Goal: Transaction & Acquisition: Book appointment/travel/reservation

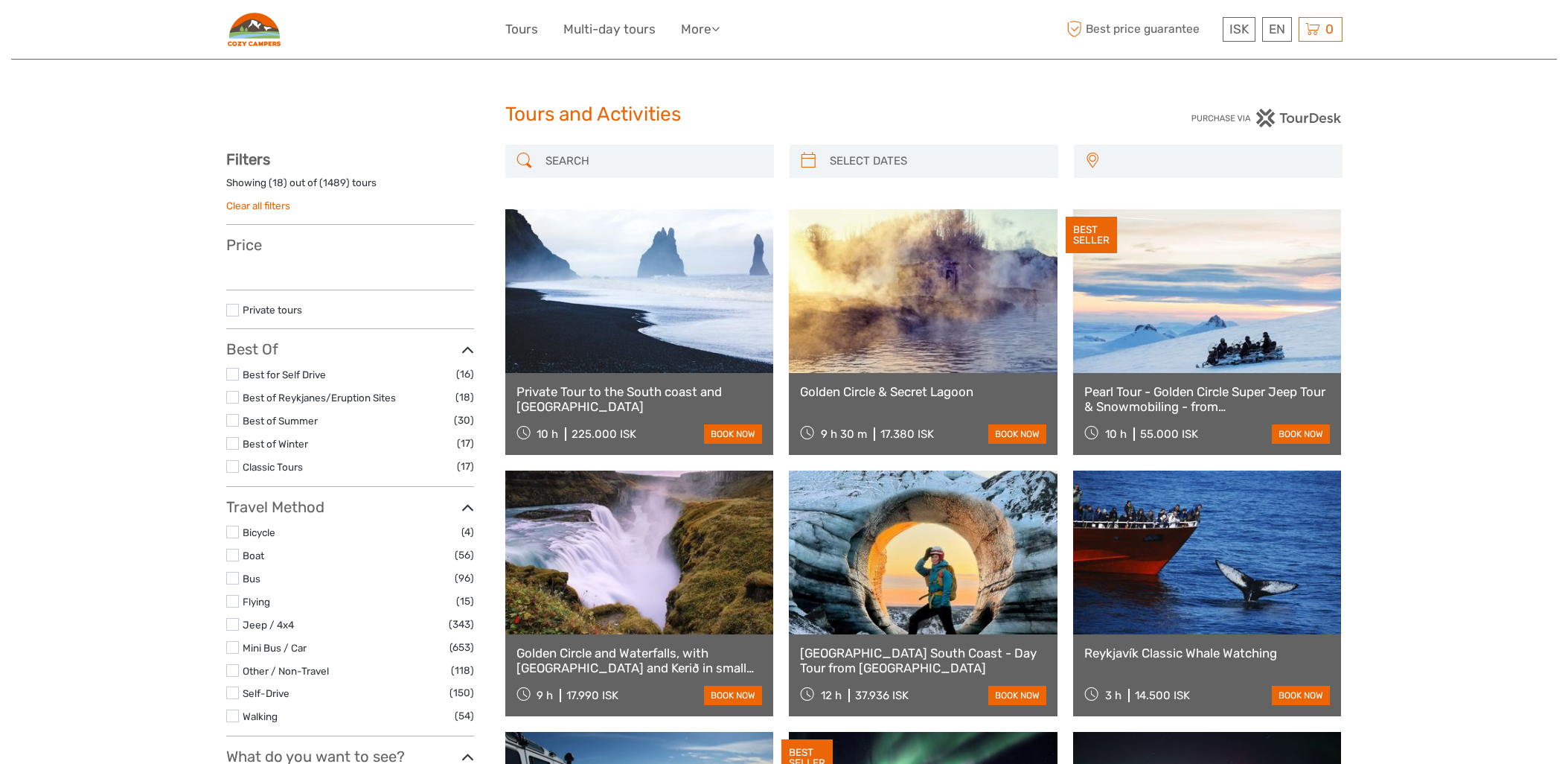
select select
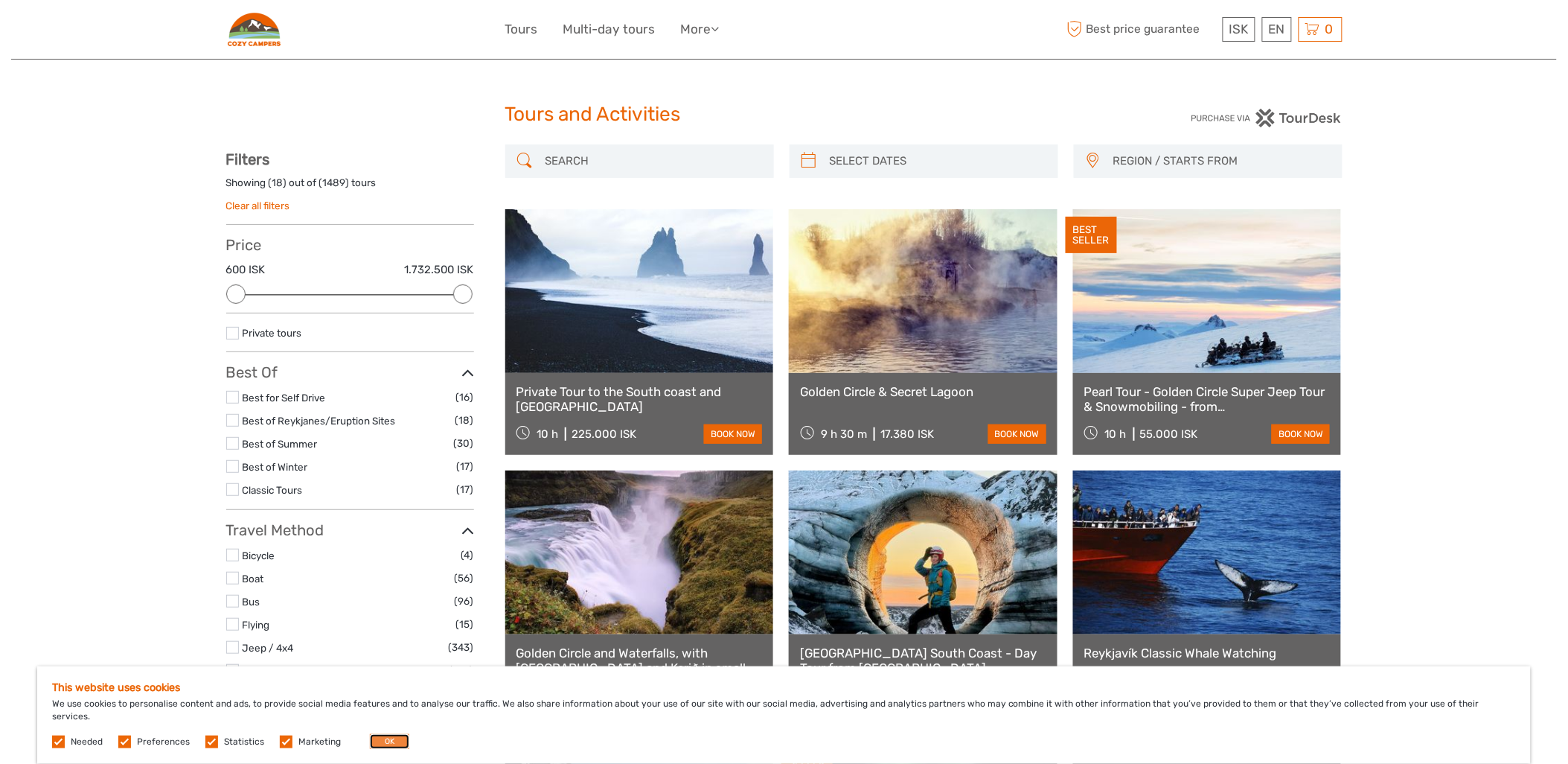
click at [410, 738] on button "OK" at bounding box center [390, 742] width 39 height 15
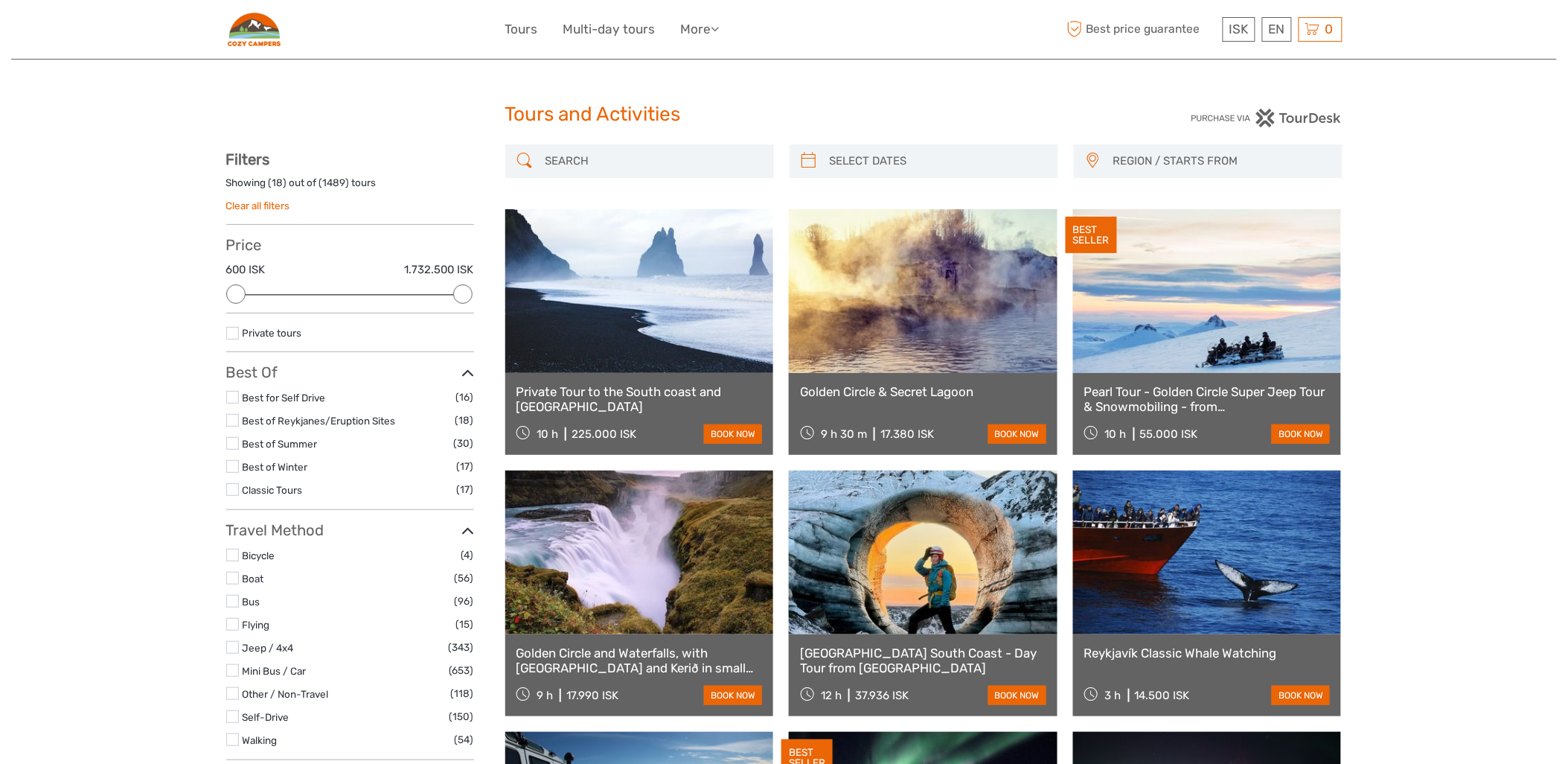
click at [1229, 362] on link at bounding box center [1207, 291] width 269 height 164
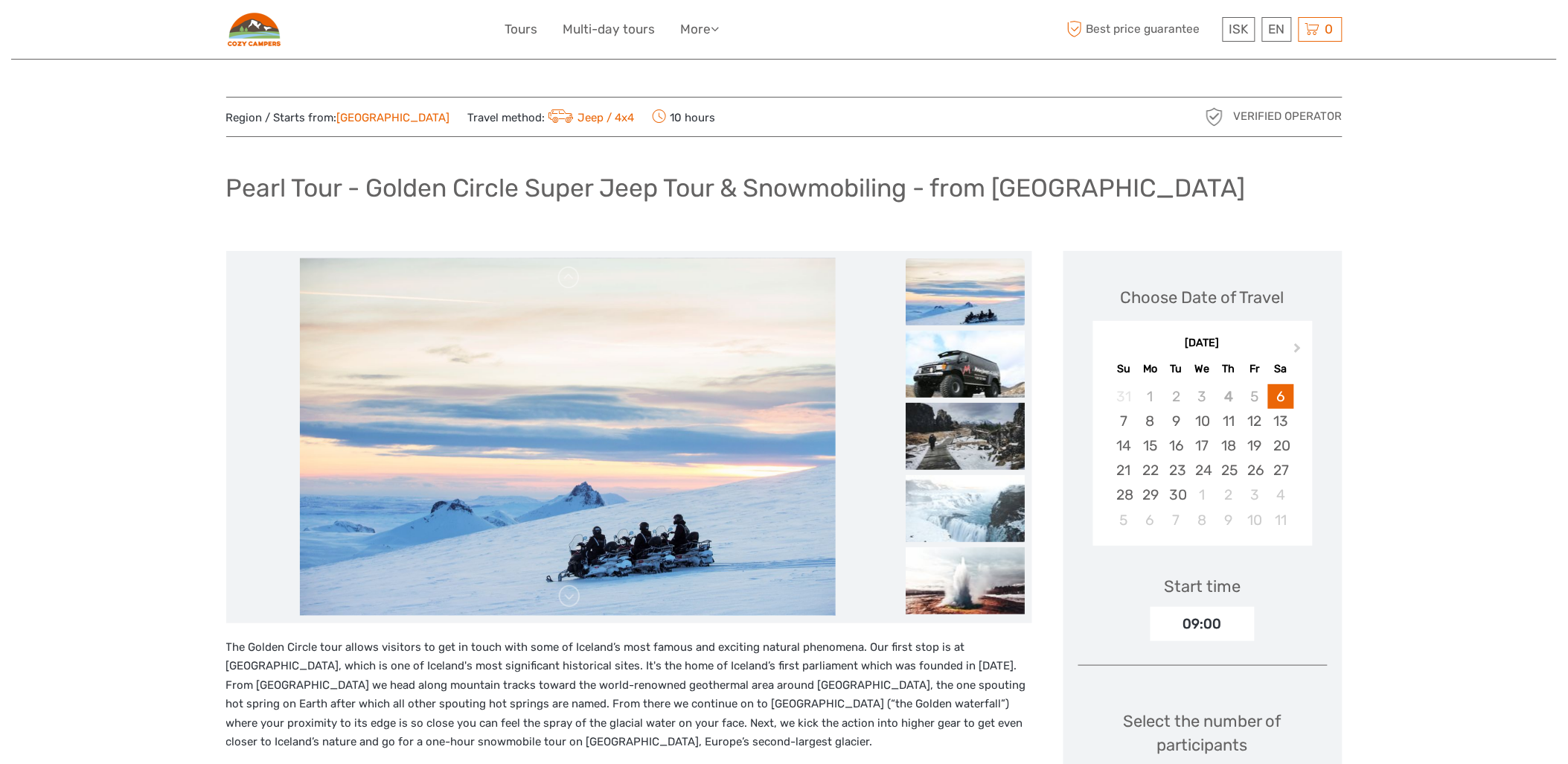
click at [906, 312] on img at bounding box center [965, 292] width 119 height 67
click at [906, 366] on img at bounding box center [965, 364] width 119 height 67
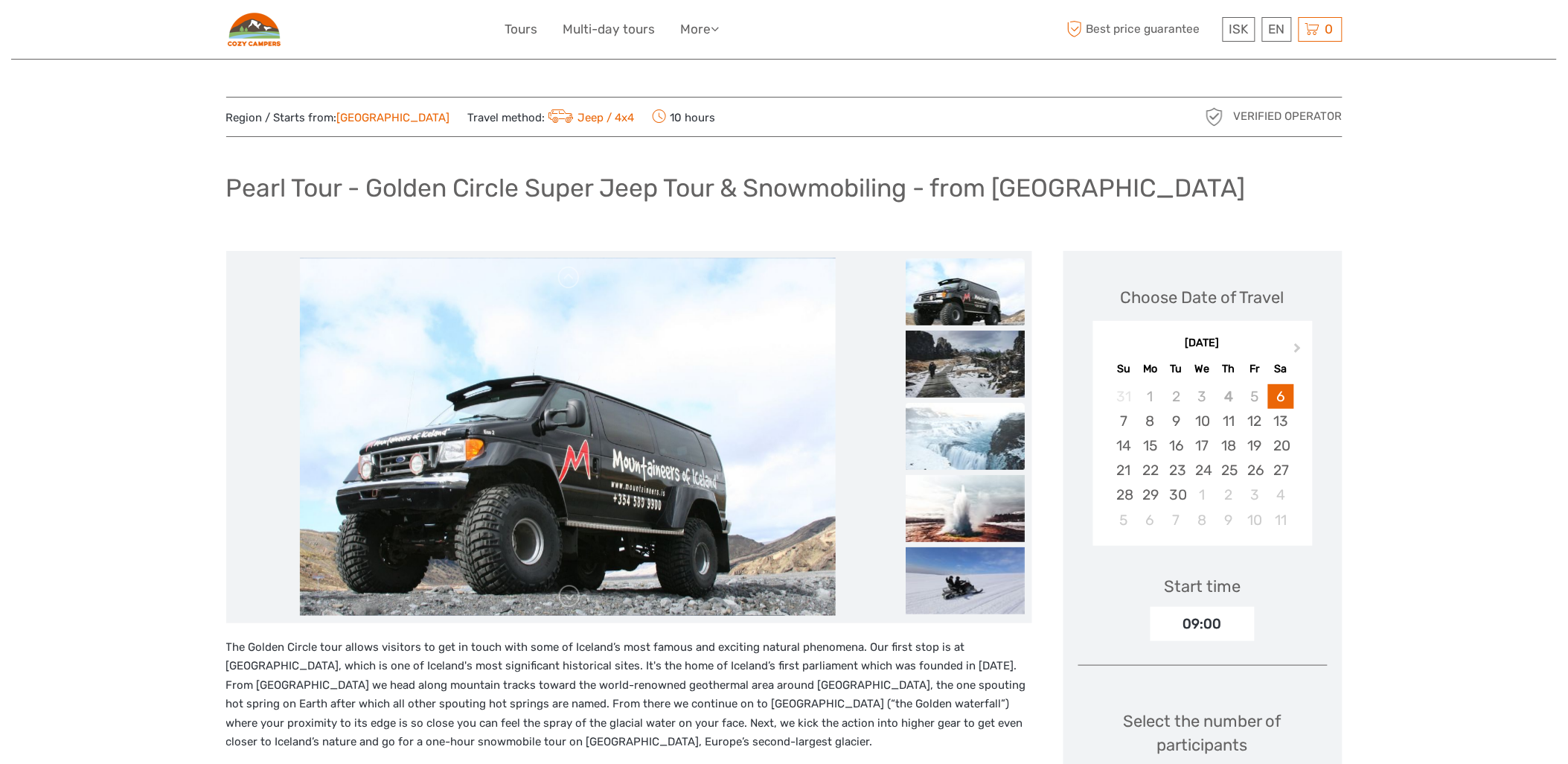
click at [926, 415] on img at bounding box center [965, 437] width 119 height 67
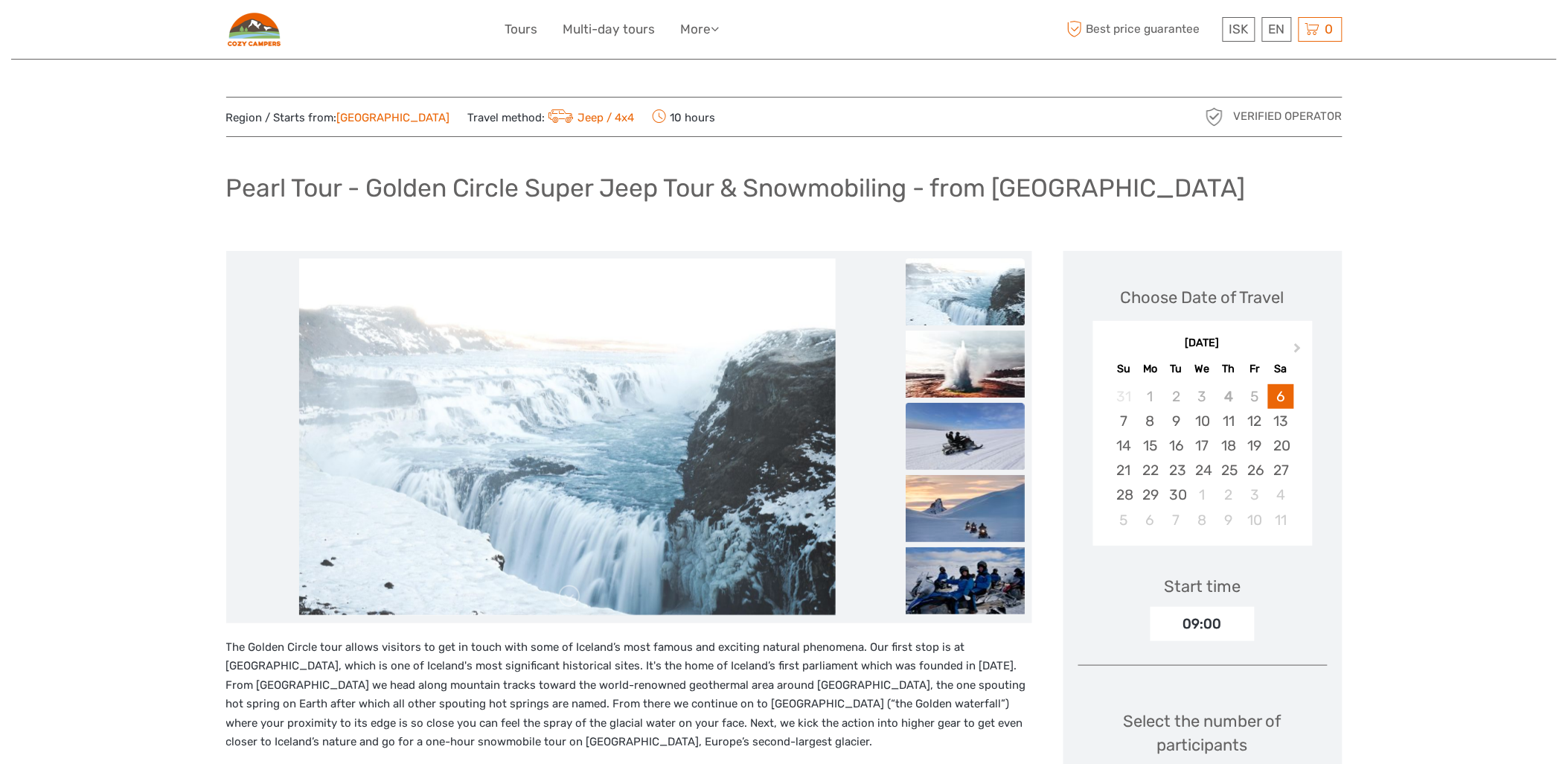
click at [910, 436] on img at bounding box center [965, 437] width 119 height 67
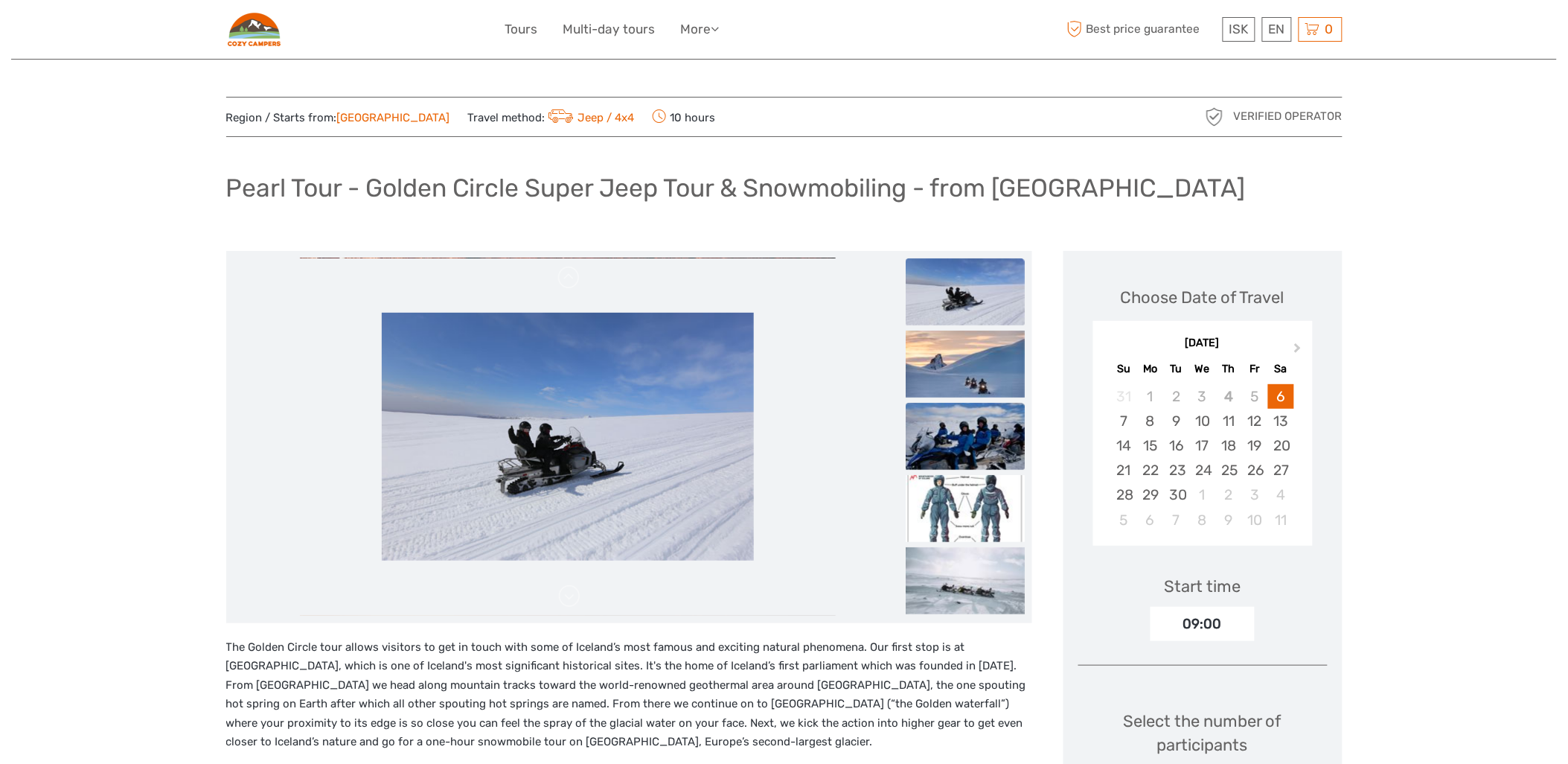
click at [906, 441] on img at bounding box center [965, 437] width 119 height 67
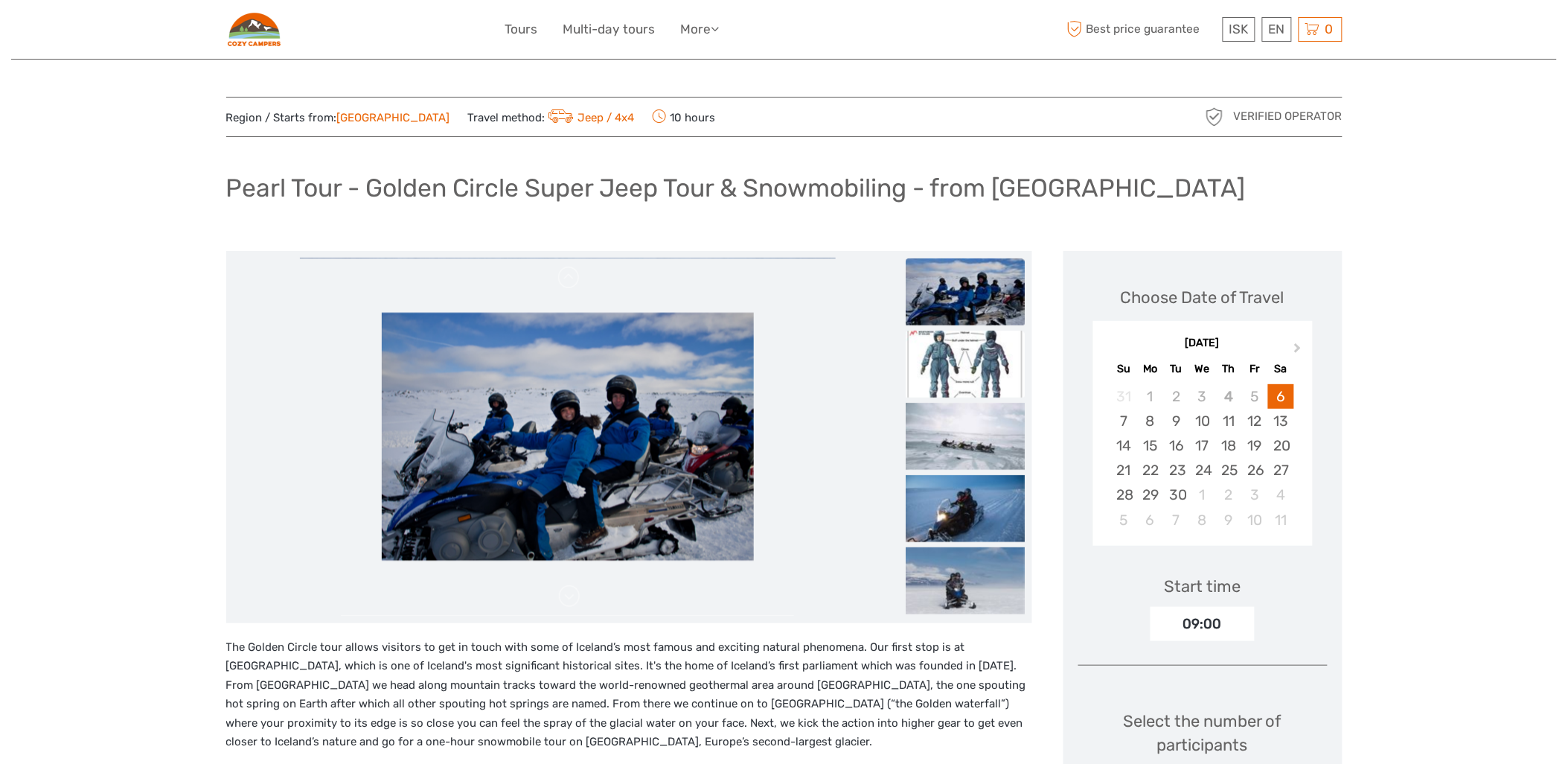
click at [906, 356] on img at bounding box center [965, 364] width 119 height 67
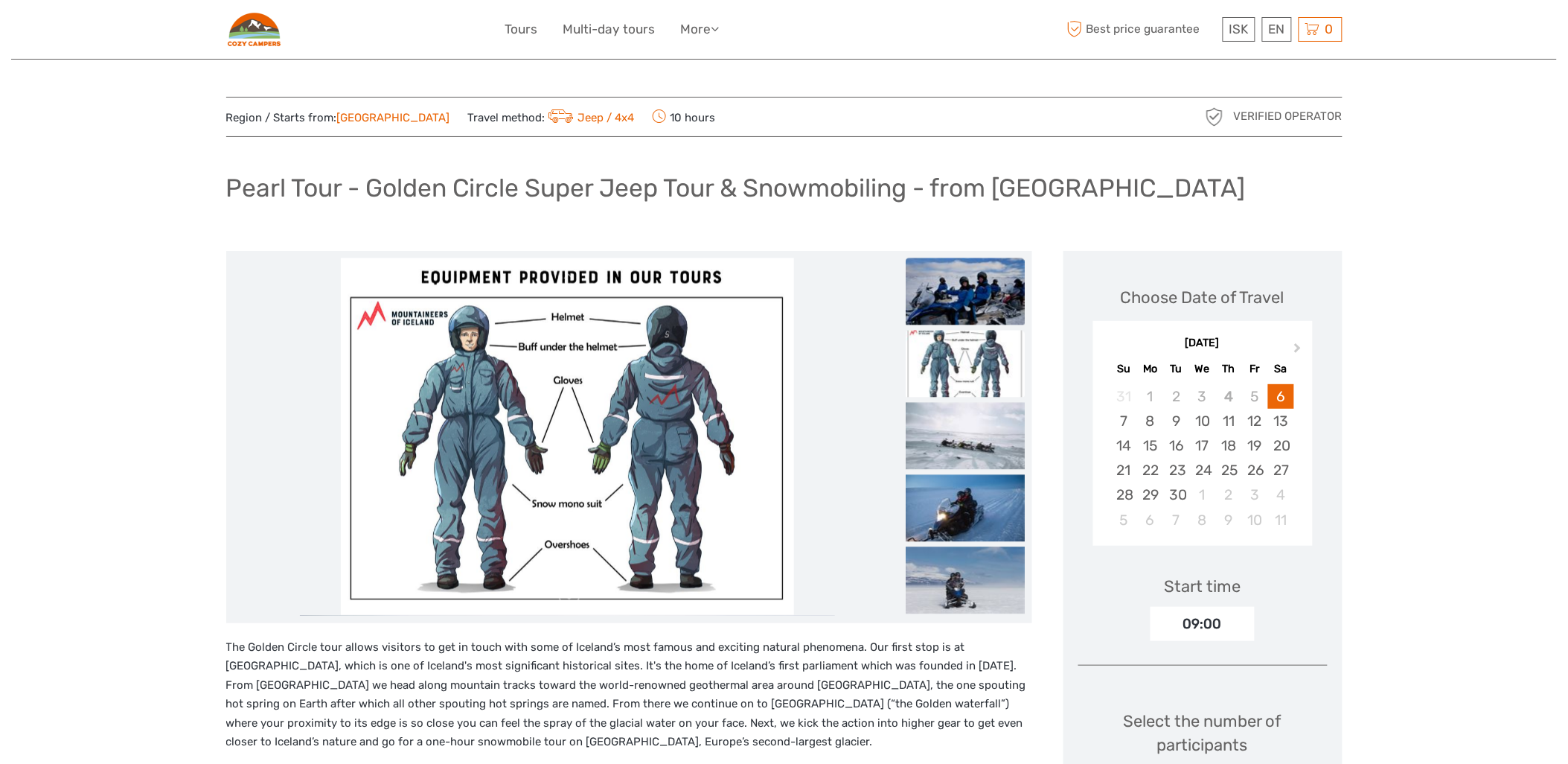
click at [918, 273] on img at bounding box center [965, 291] width 119 height 67
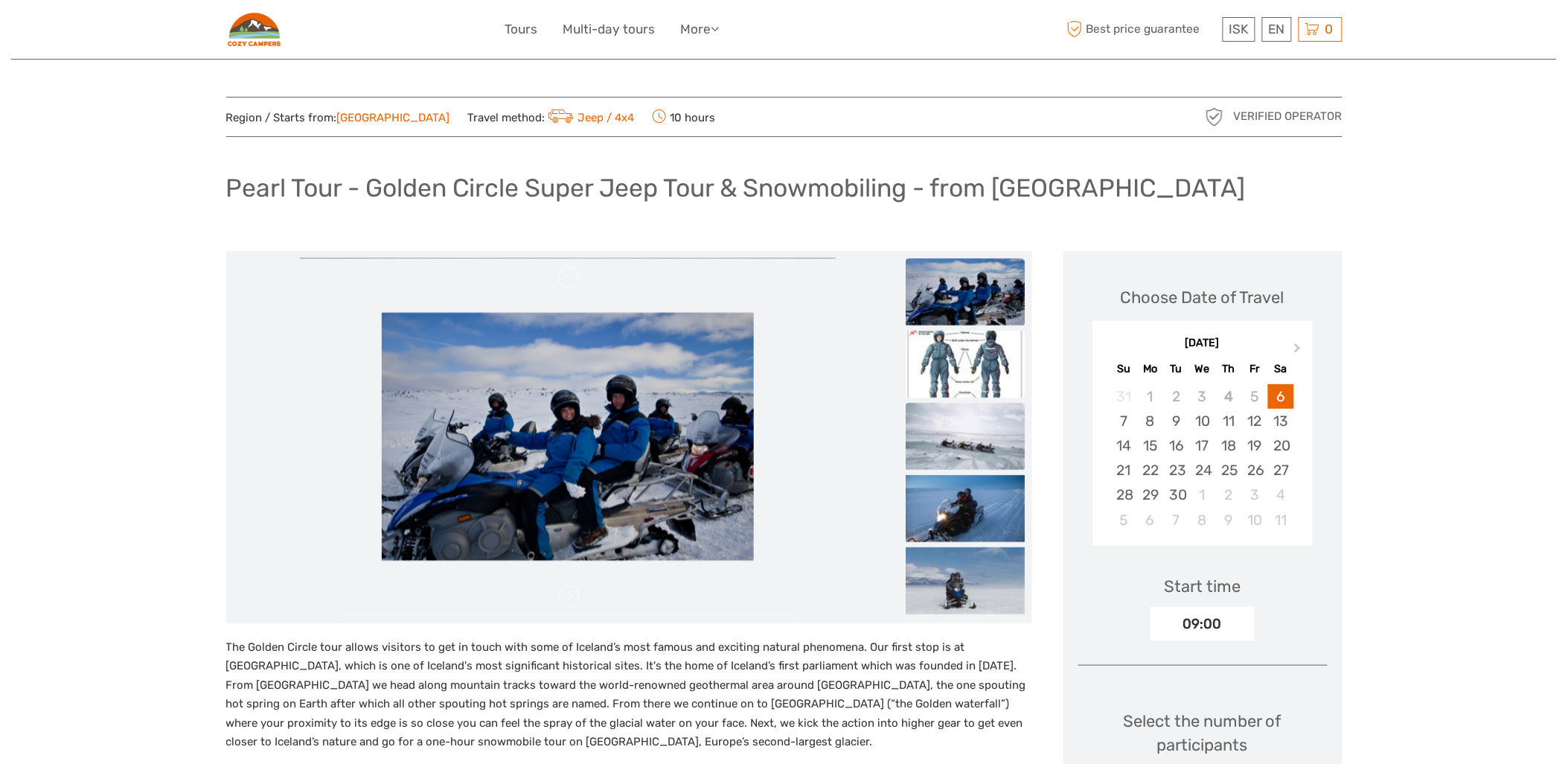
click at [936, 427] on img at bounding box center [965, 437] width 119 height 67
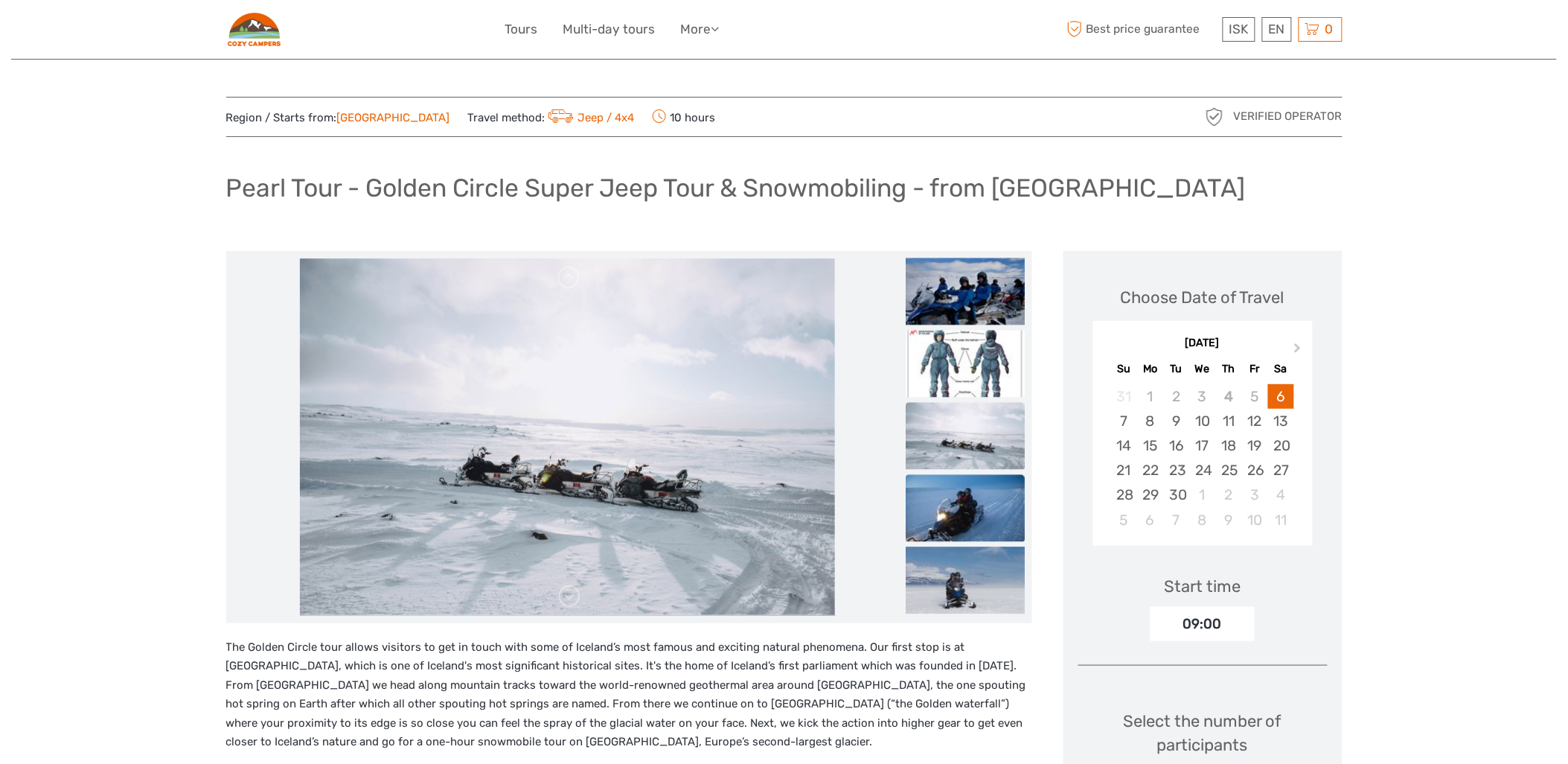
click at [924, 506] on img at bounding box center [965, 508] width 119 height 67
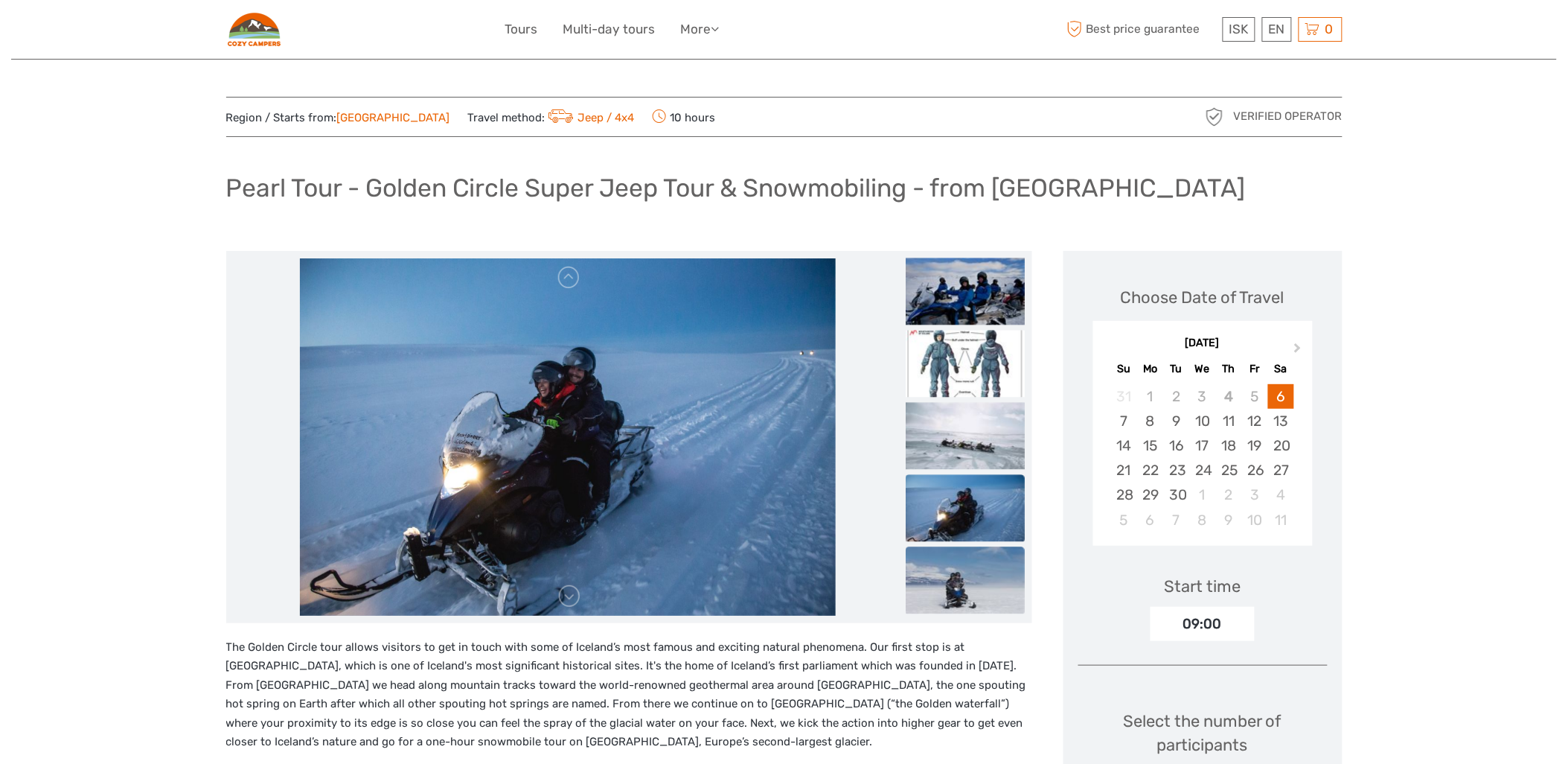
click at [936, 563] on img at bounding box center [965, 580] width 119 height 67
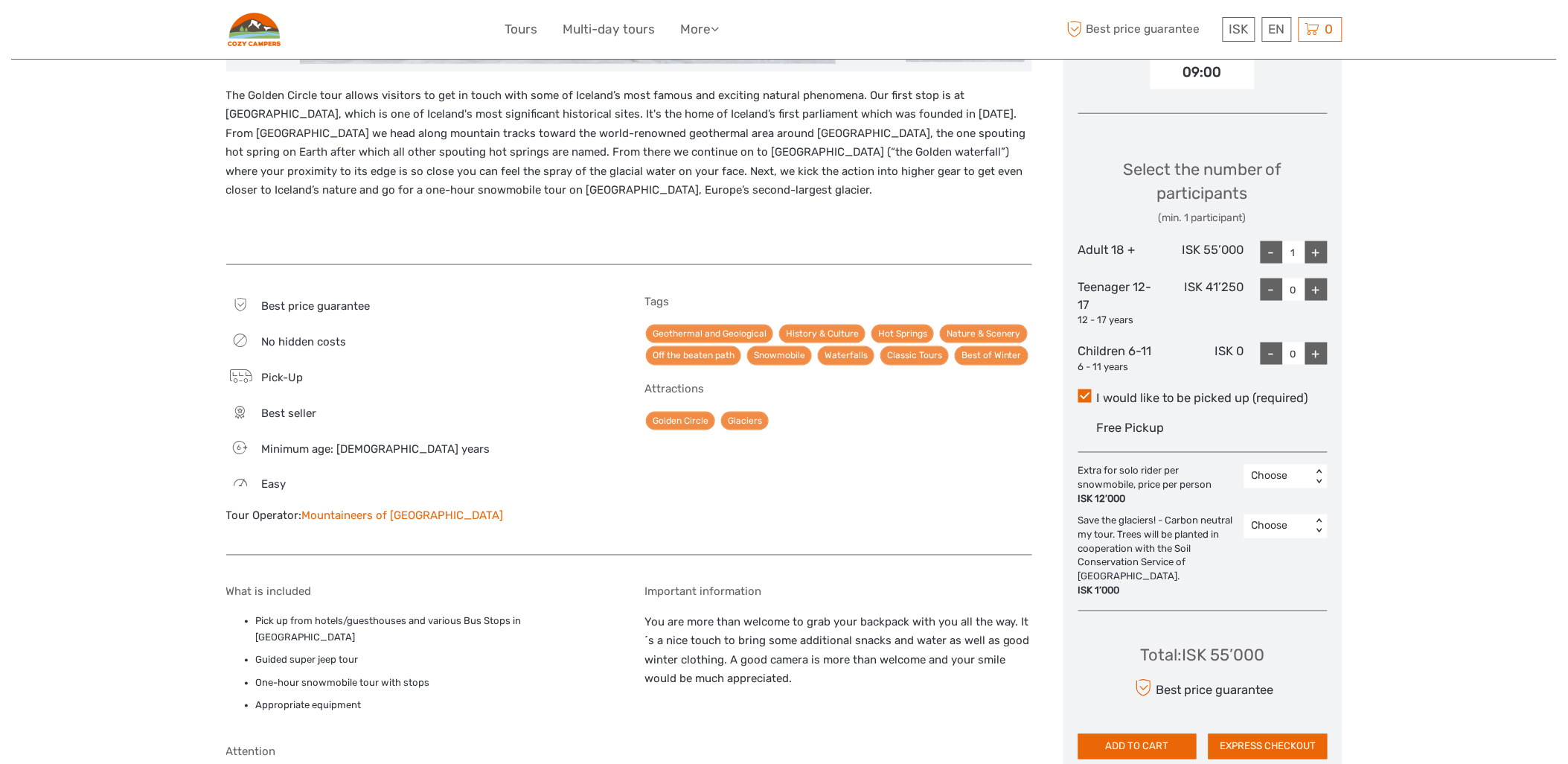
scroll to position [827, 0]
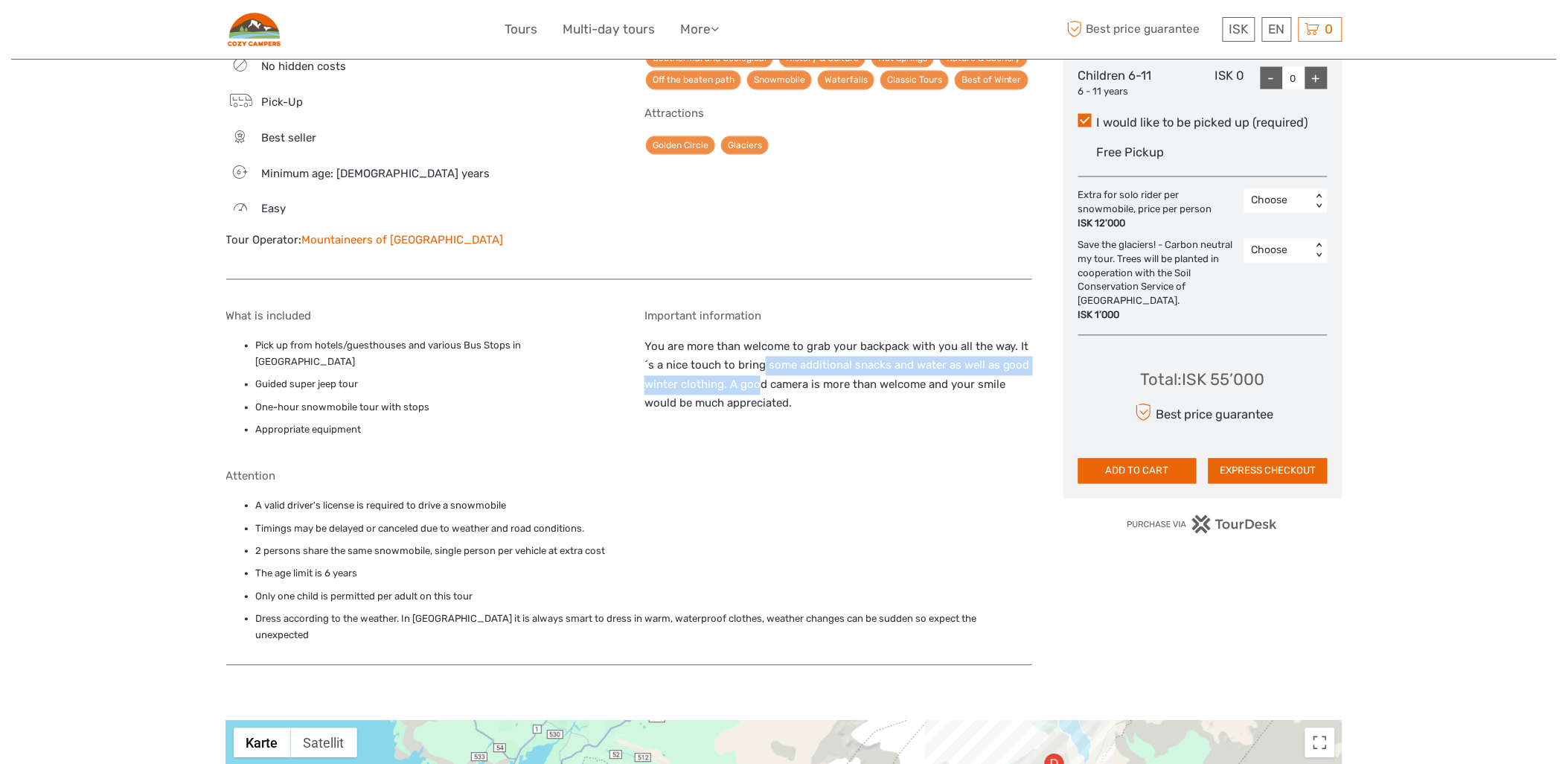
drag, startPoint x: 784, startPoint y: 395, endPoint x: 831, endPoint y: 421, distance: 53.7
click at [831, 414] on p "You are more than welcome to grab your backpack with you all the way. It´s a ni…" at bounding box center [838, 376] width 388 height 76
click at [1404, 287] on div "Region / Starts from: Capital Region Travel method: Jeep / 4x4 10 hours Verifie…" at bounding box center [784, 345] width 1546 height 2345
drag, startPoint x: 1096, startPoint y: 234, endPoint x: 1199, endPoint y: 235, distance: 103.0
click at [1199, 232] on div "Extra for solo rider per snowmobile, price per person ISK 12’000" at bounding box center [1161, 210] width 166 height 42
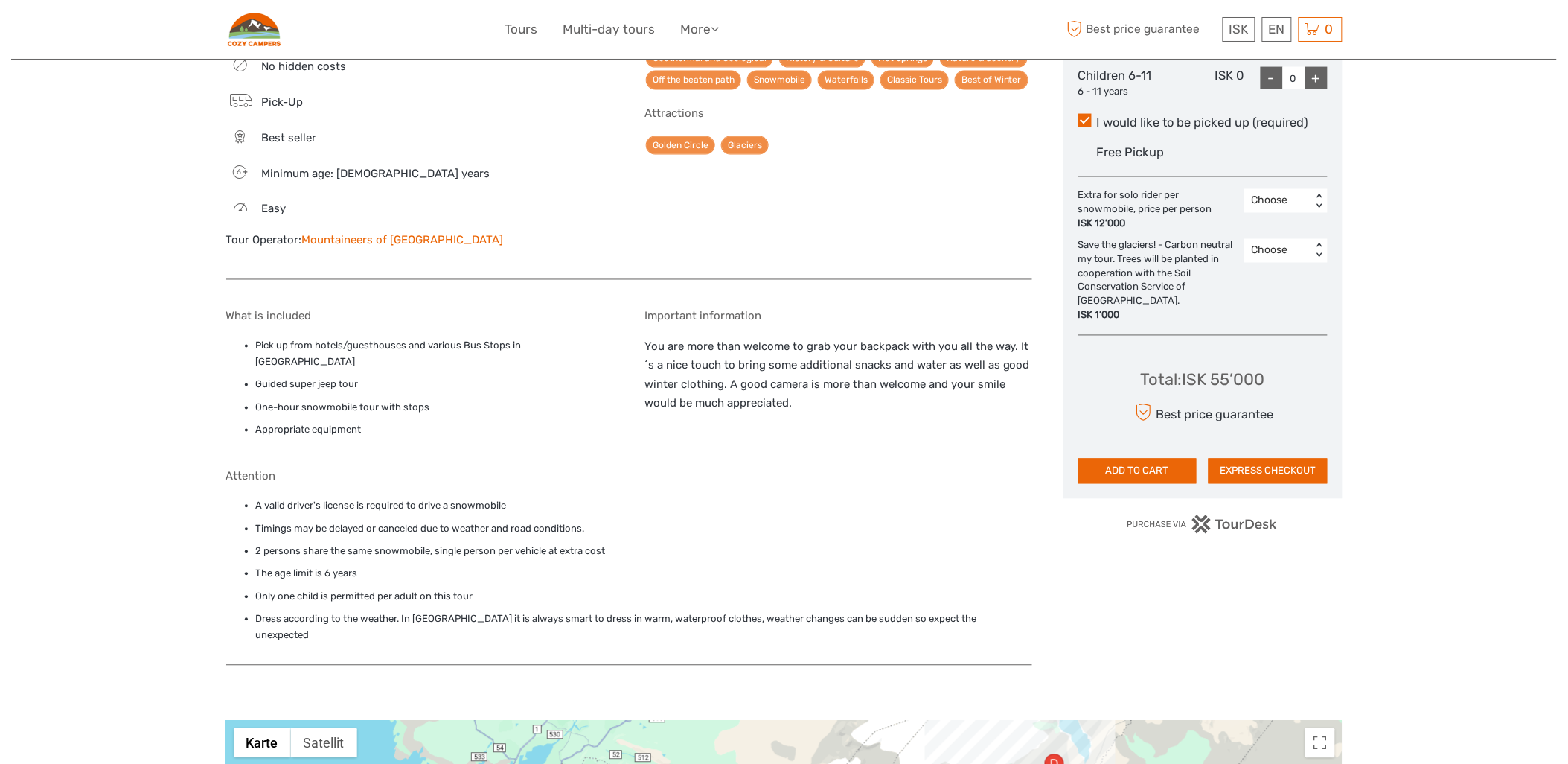
drag, startPoint x: 1199, startPoint y: 235, endPoint x: 1164, endPoint y: 280, distance: 57.0
click at [1164, 280] on div "Extra for solo rider per snowmobile, price per person ISK 12’000 Choose < > Sav…" at bounding box center [1203, 256] width 250 height 134
drag, startPoint x: 1038, startPoint y: 303, endPoint x: 1044, endPoint y: 315, distance: 13.4
click at [1079, 315] on div "Save the glaciers! - Carbon neutral my tour. Trees will be planted in cooperati…" at bounding box center [1161, 281] width 166 height 84
drag, startPoint x: 1044, startPoint y: 315, endPoint x: 1136, endPoint y: 358, distance: 101.6
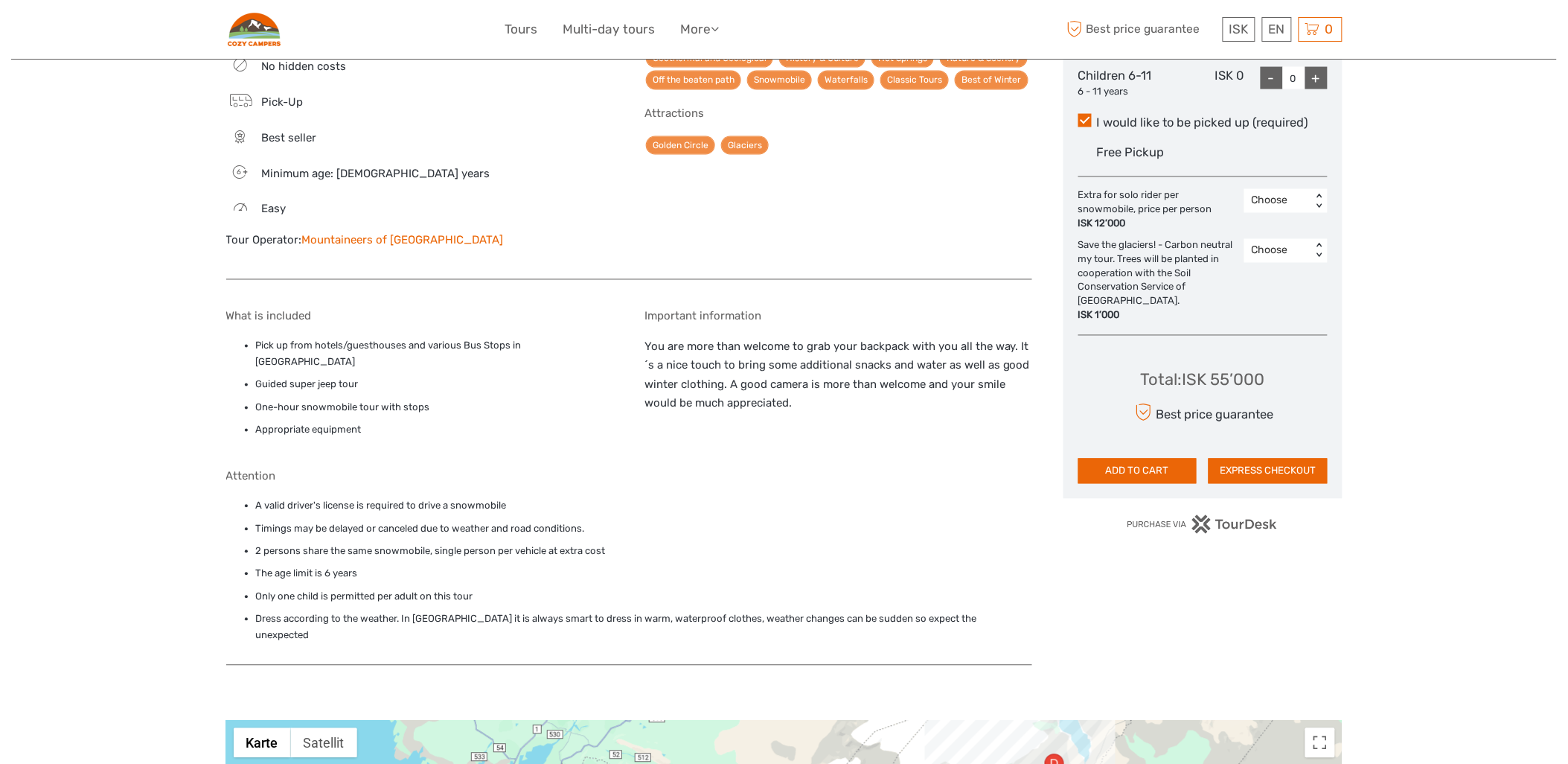
click at [1136, 323] on div "ISK 1’000" at bounding box center [1158, 316] width 159 height 14
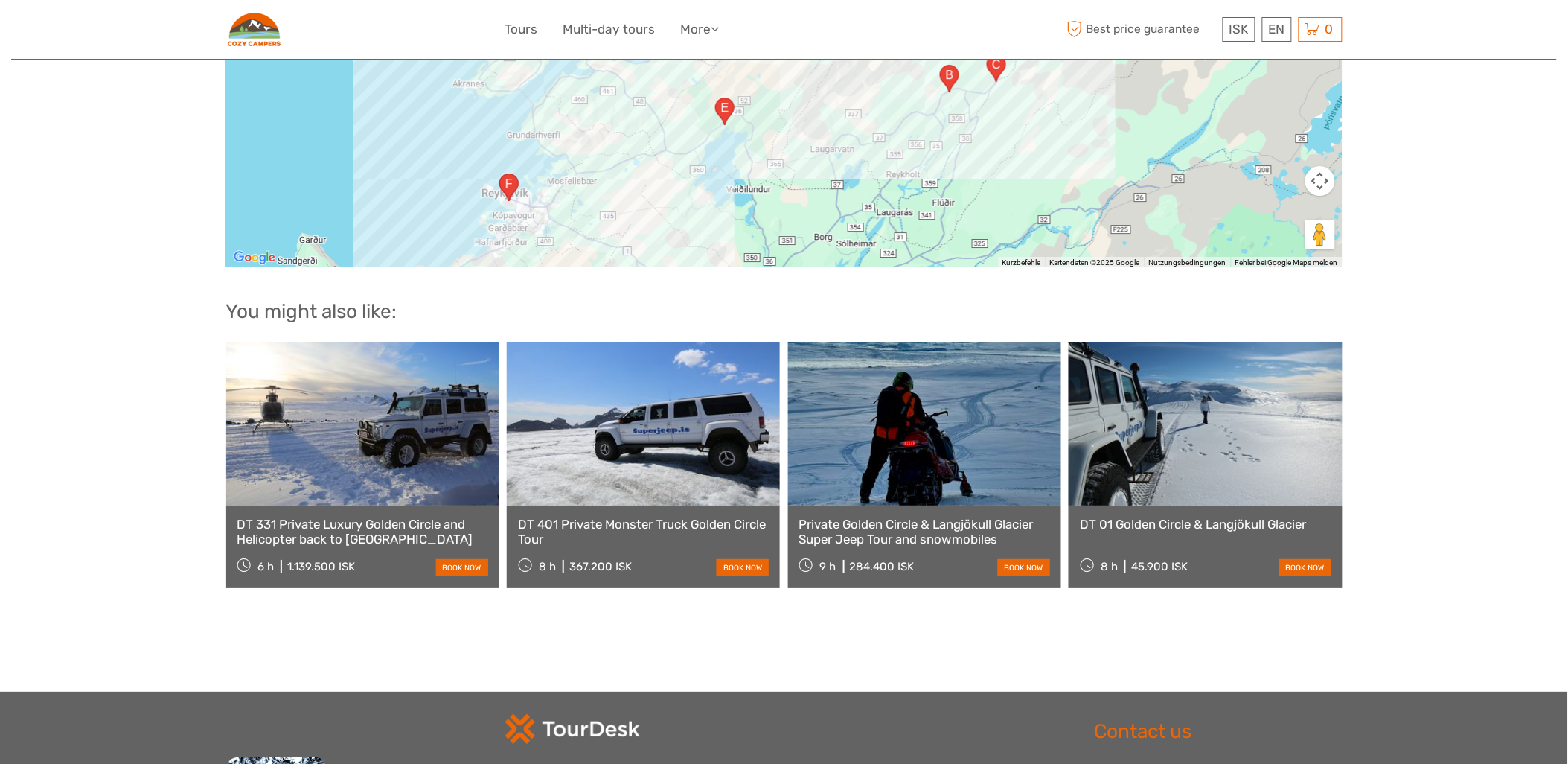
scroll to position [1655, 0]
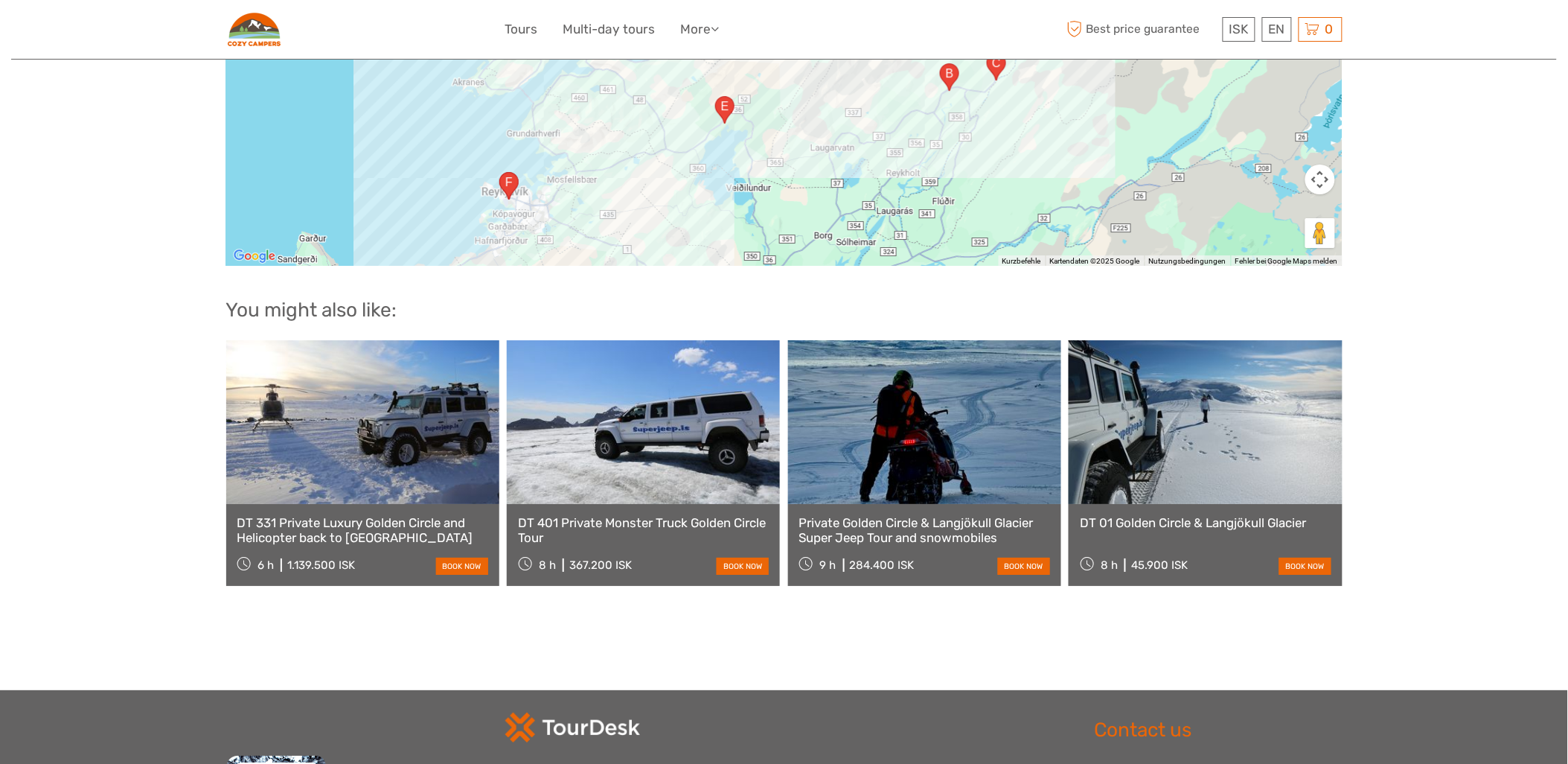
click at [655, 504] on link at bounding box center [643, 423] width 273 height 164
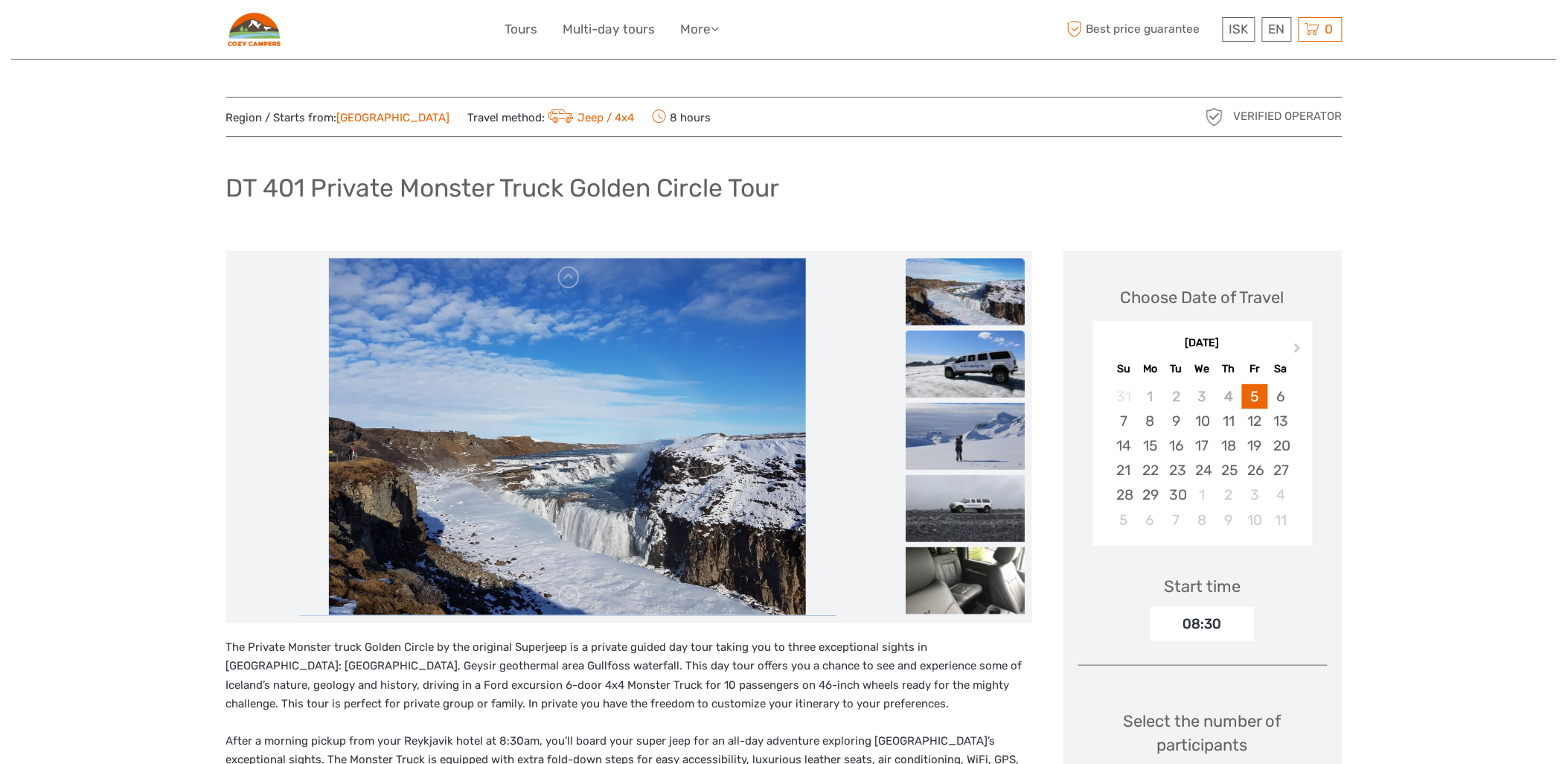
click at [913, 378] on img at bounding box center [965, 364] width 119 height 67
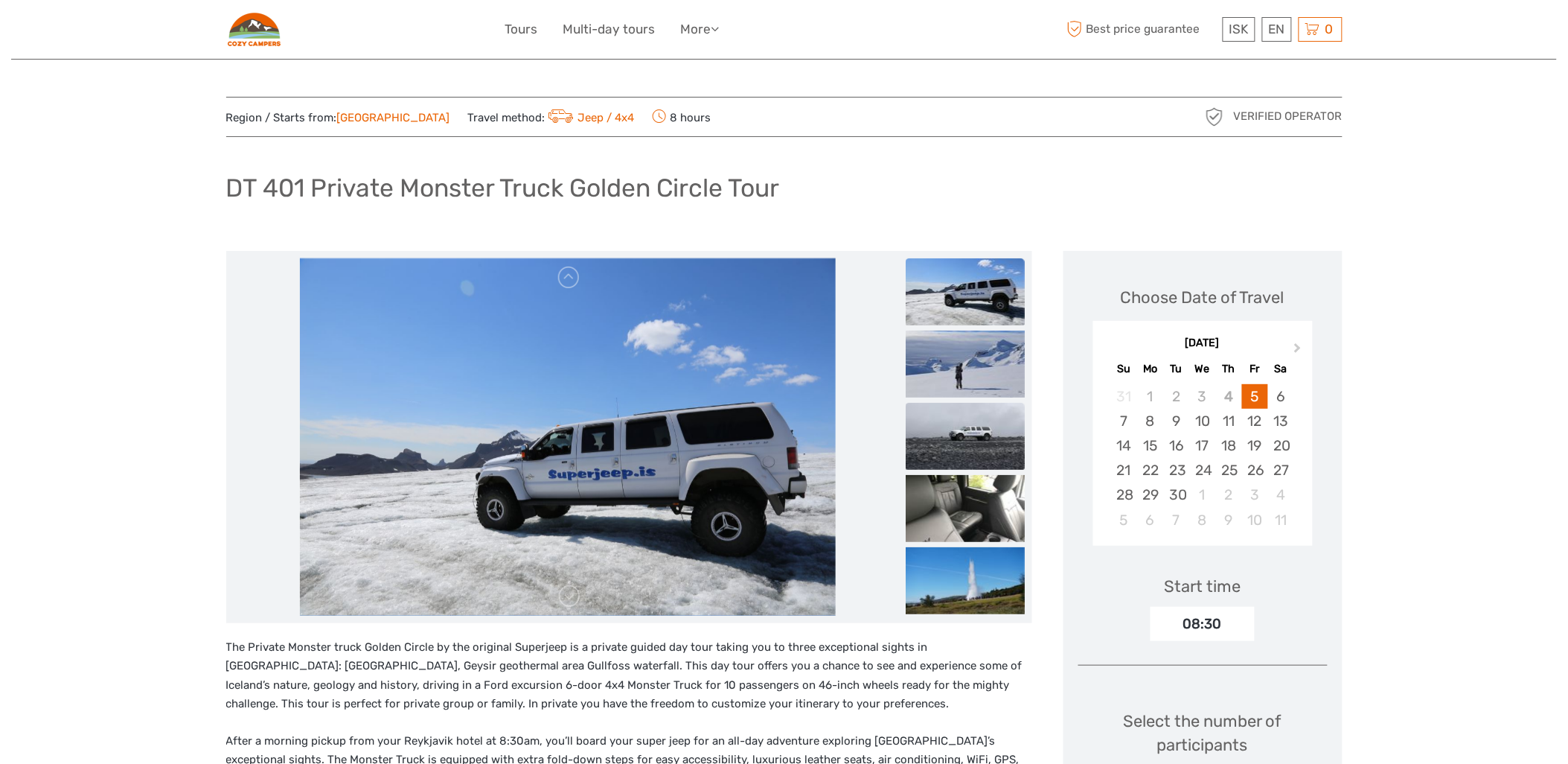
click at [906, 426] on img at bounding box center [965, 437] width 119 height 67
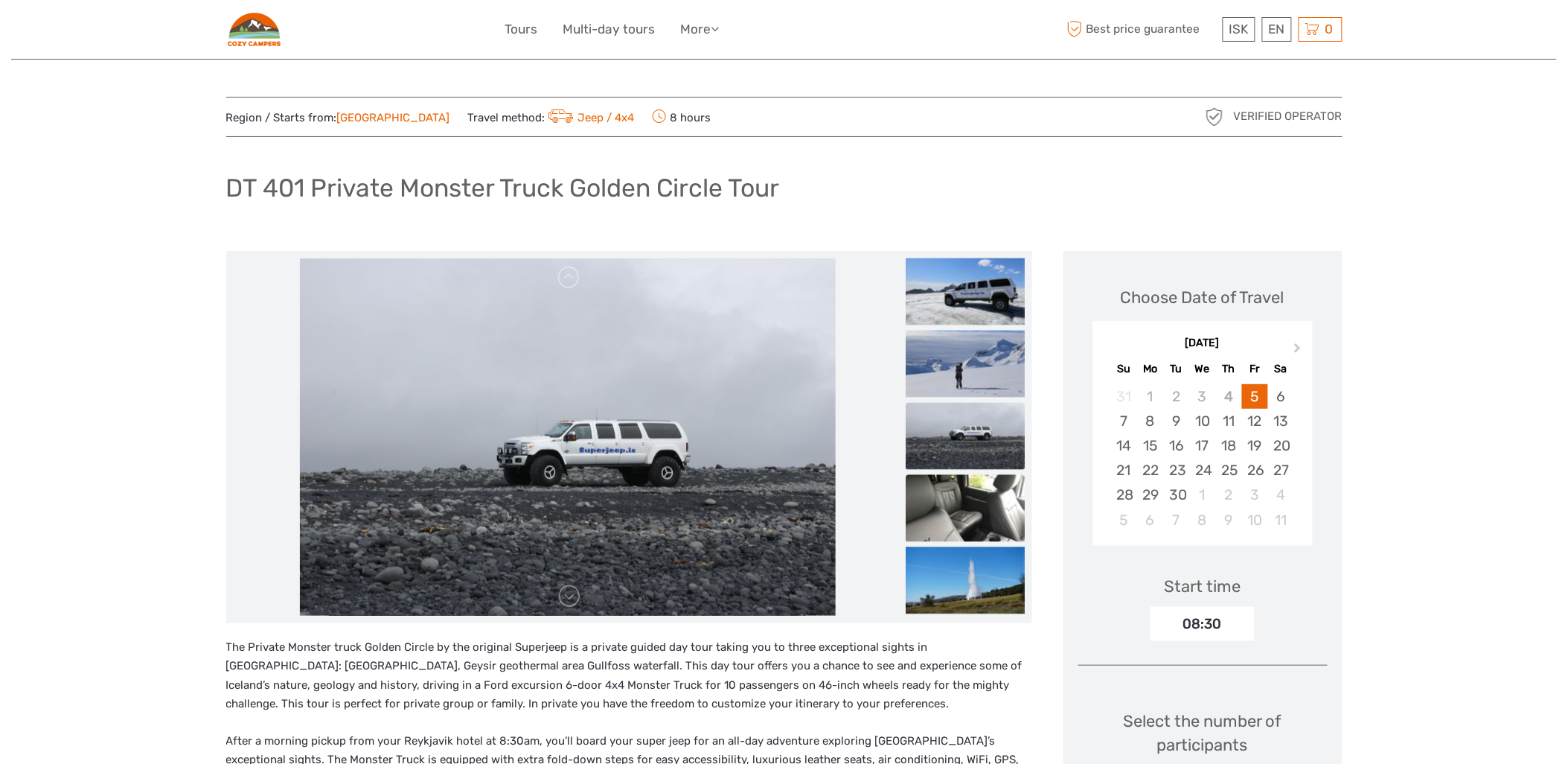
click at [906, 480] on img at bounding box center [965, 508] width 119 height 67
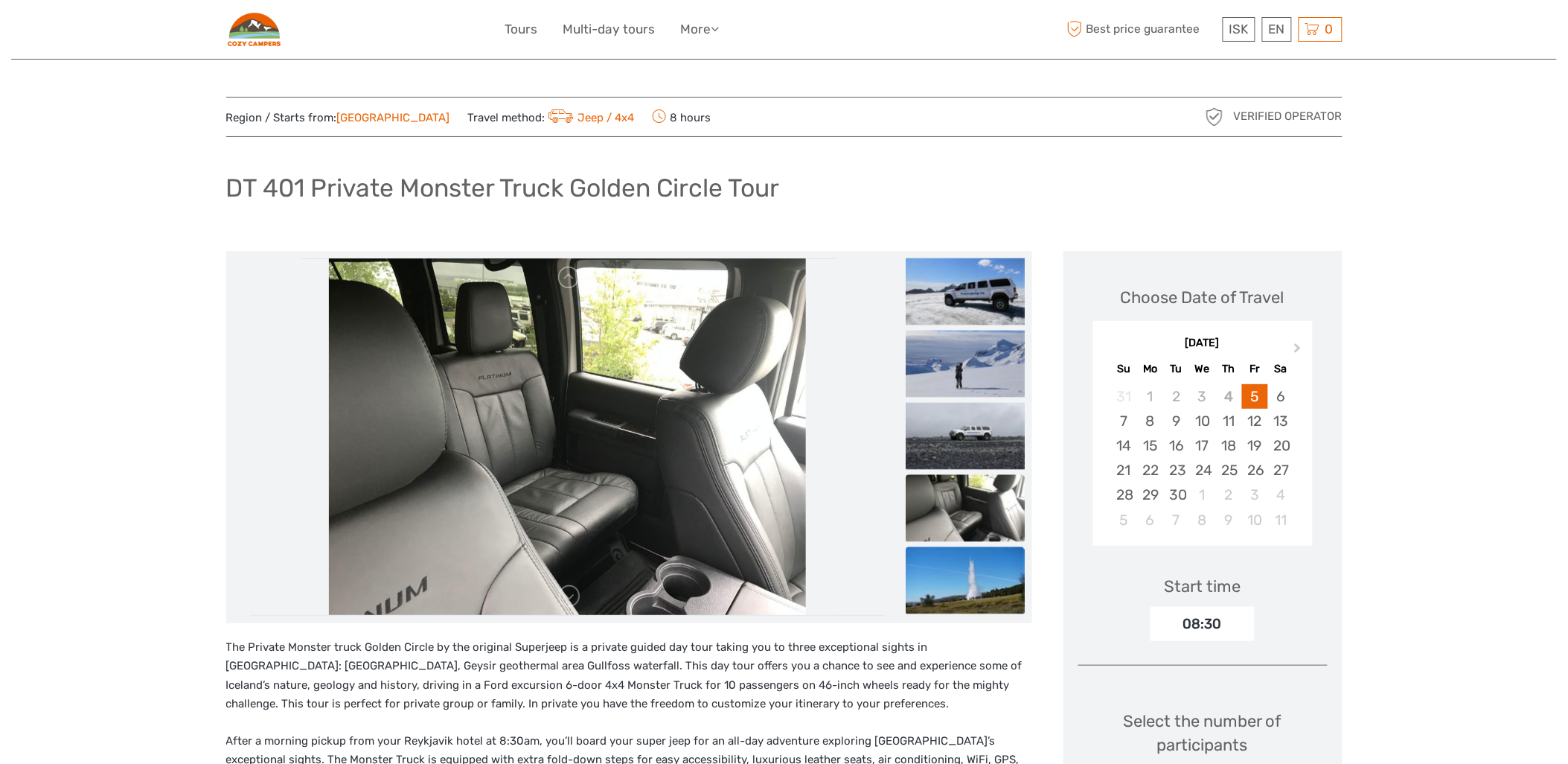
click at [906, 558] on img at bounding box center [965, 580] width 119 height 67
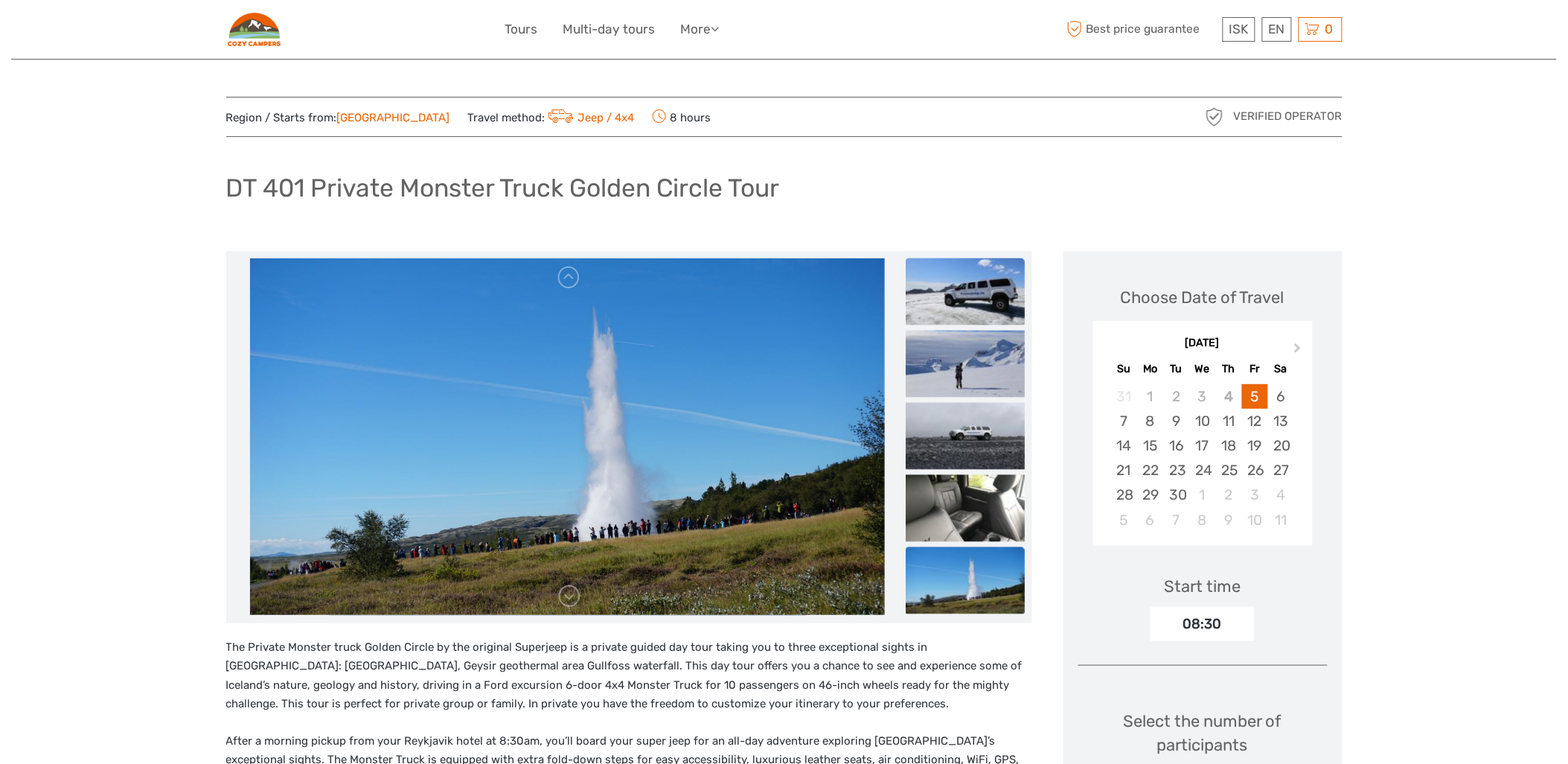
click at [906, 303] on img at bounding box center [965, 291] width 119 height 67
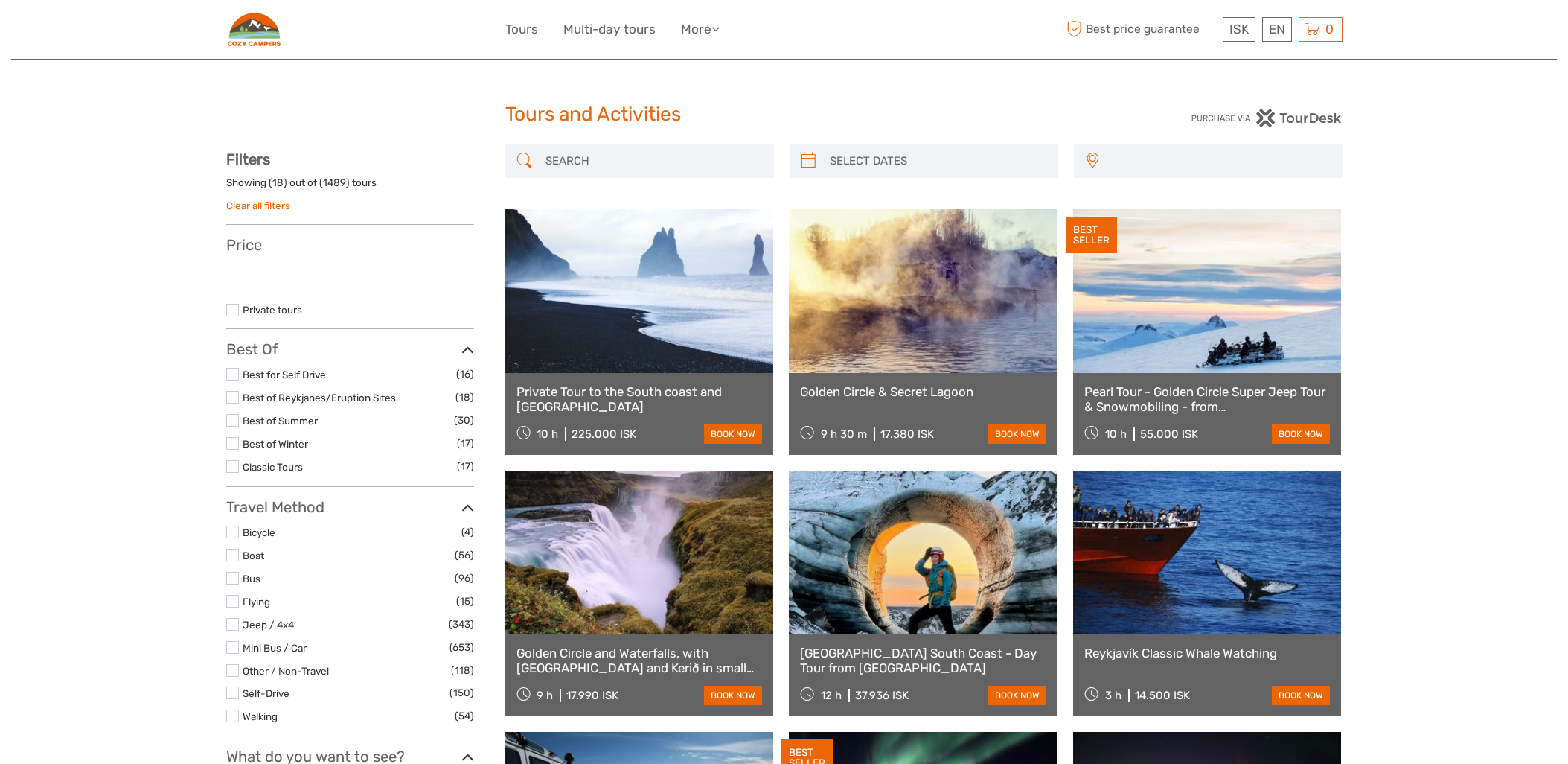
select select
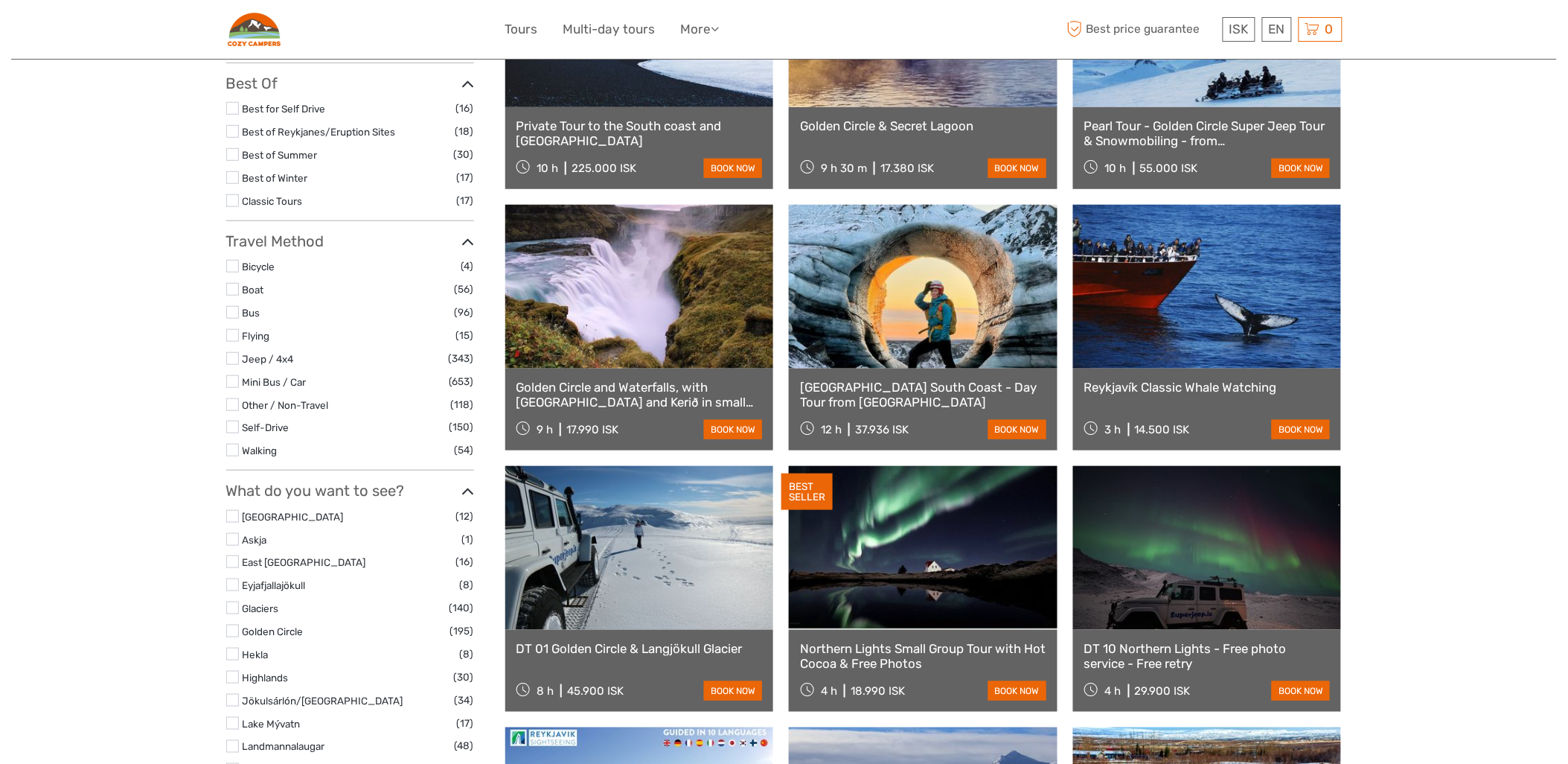
select select
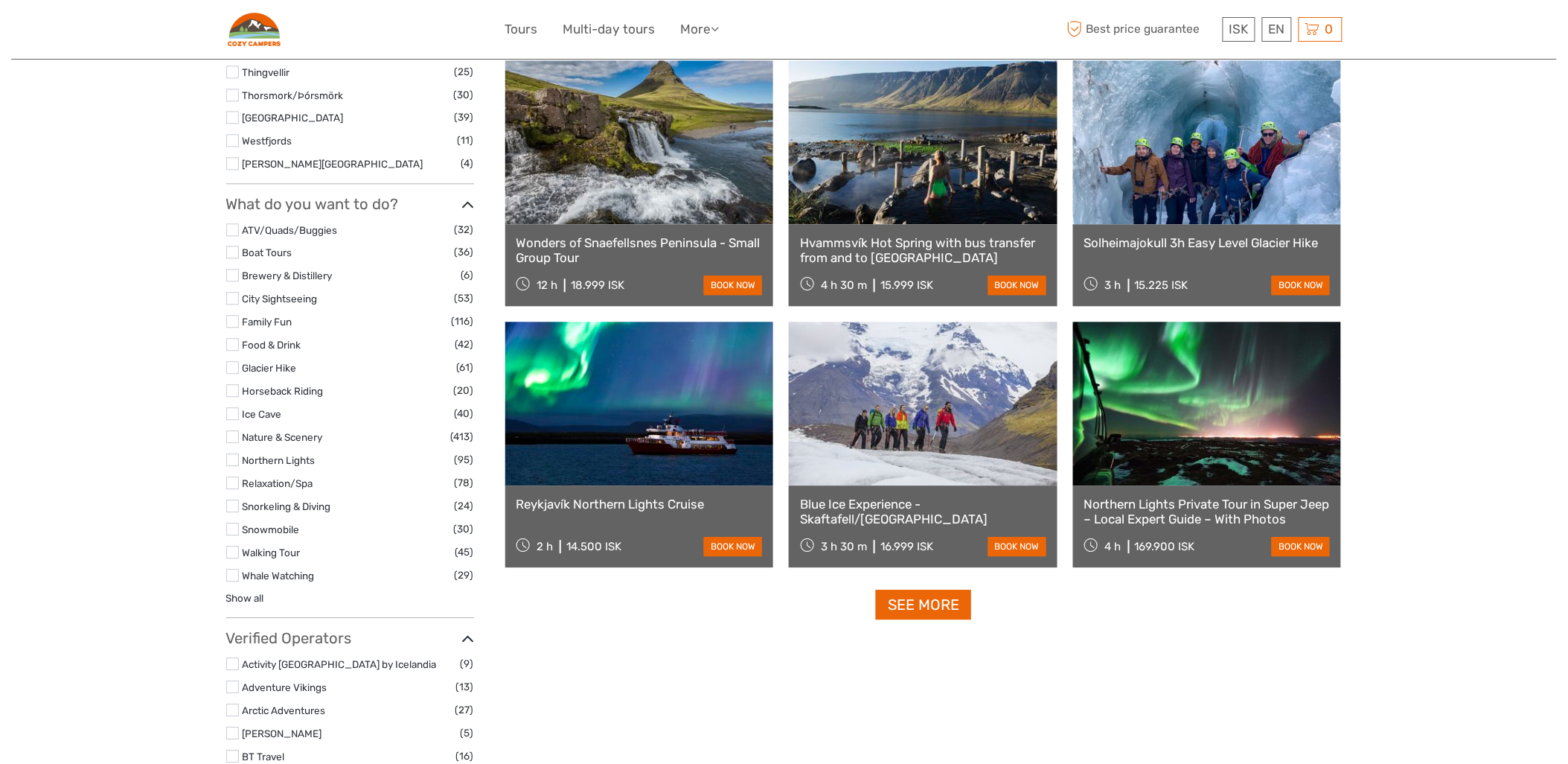
scroll to position [1386, 0]
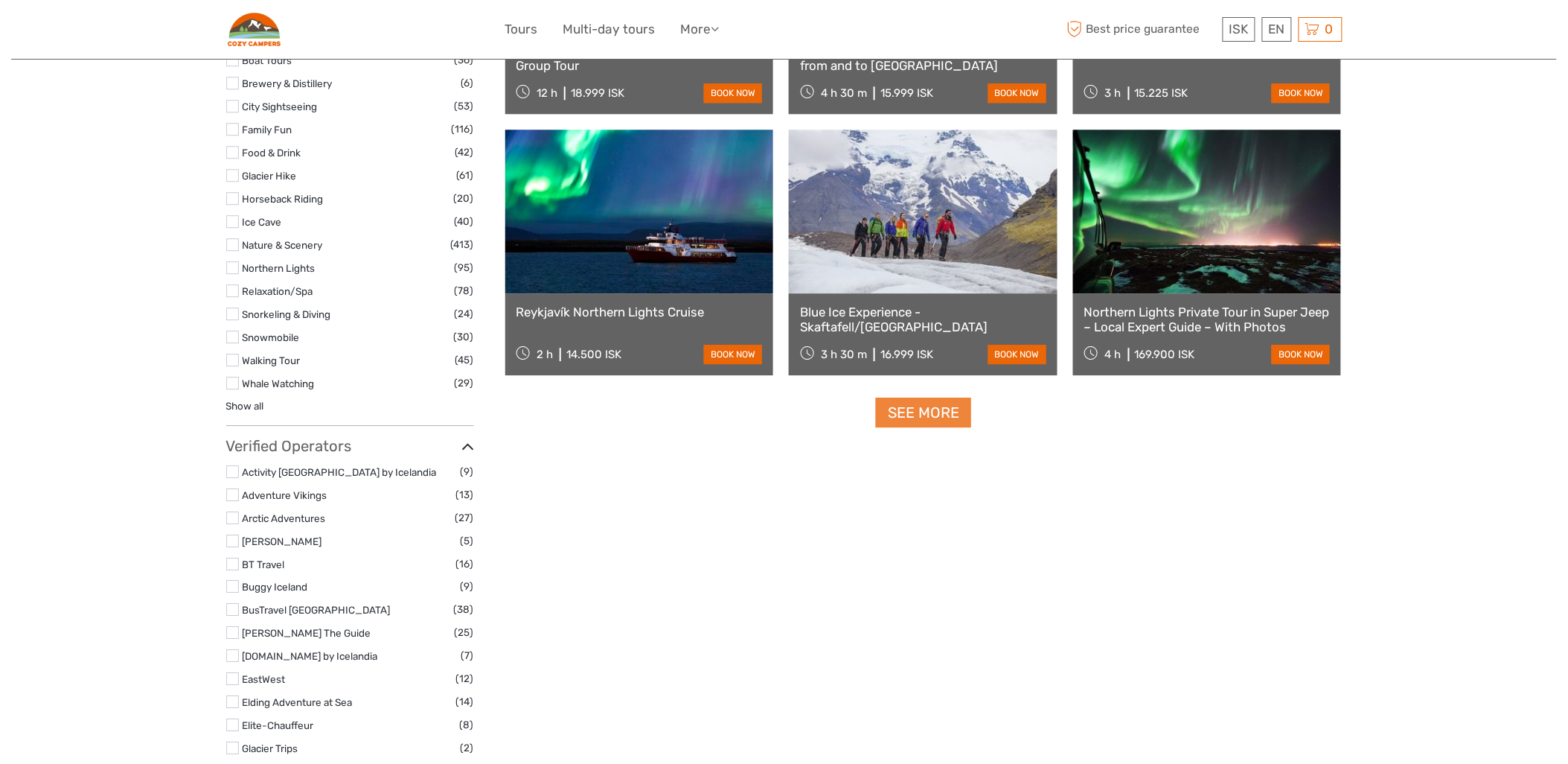
click at [924, 413] on link "See more" at bounding box center [924, 413] width 95 height 31
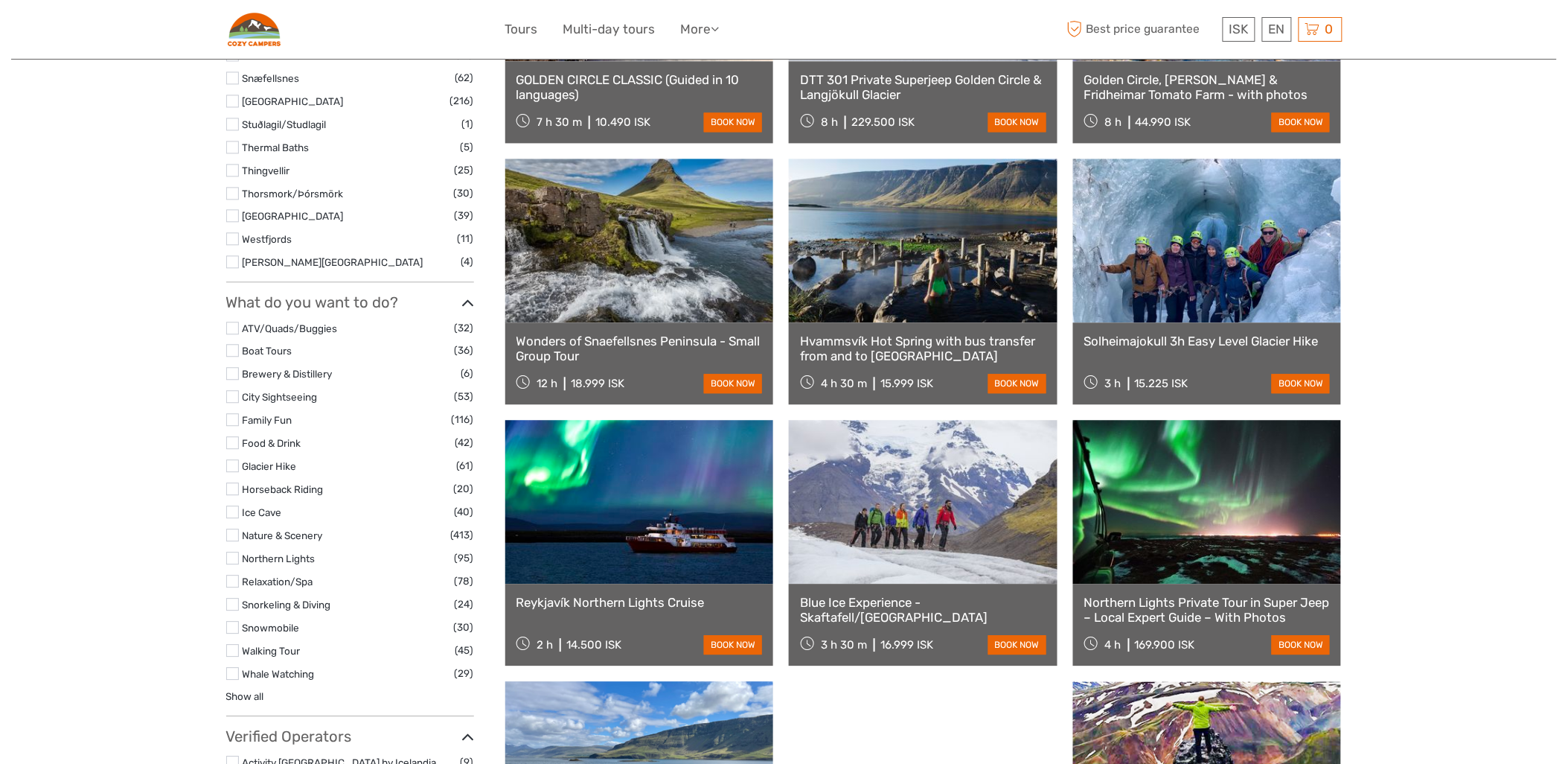
scroll to position [3079, 0]
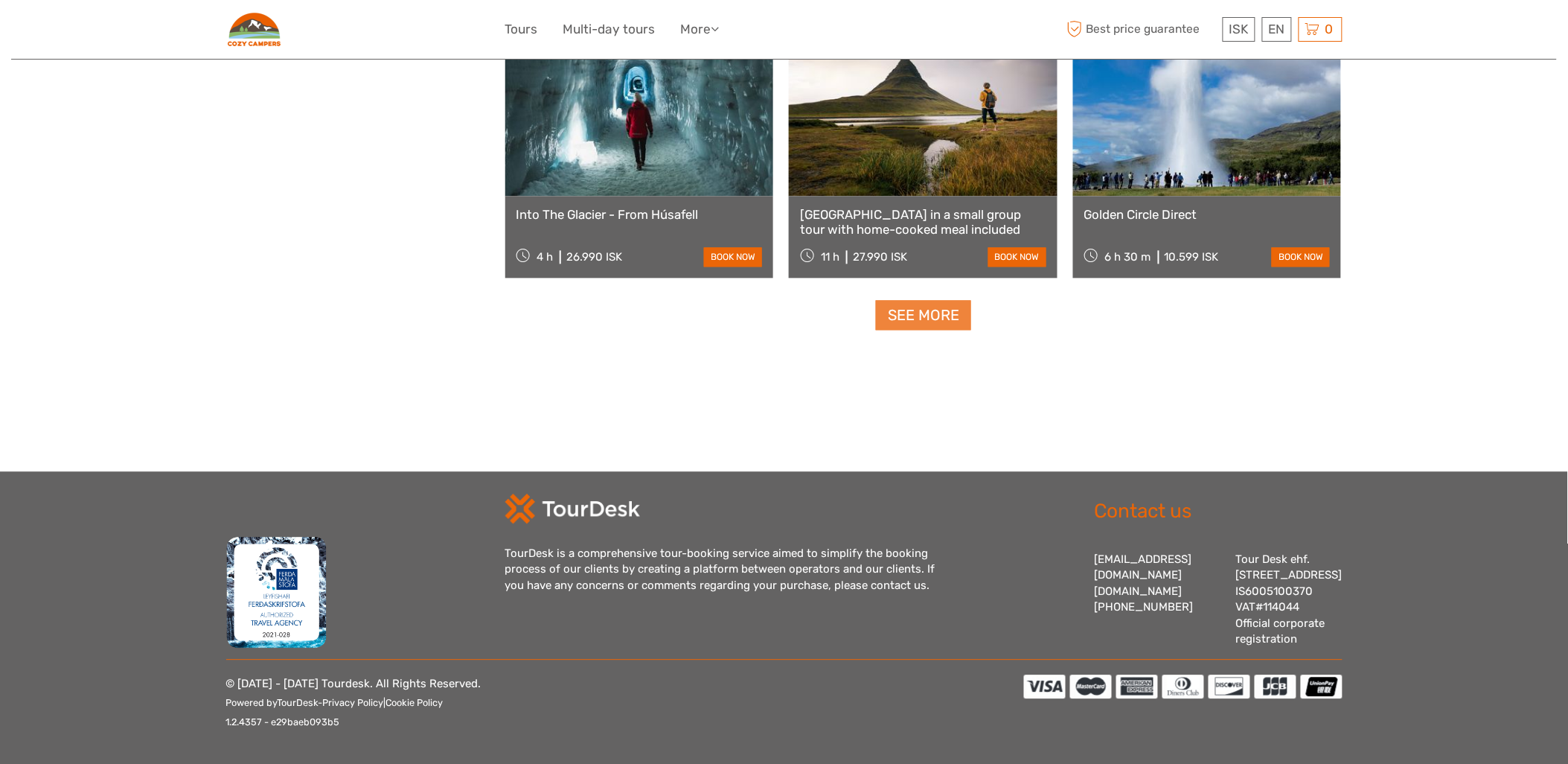
click at [950, 300] on link "See more" at bounding box center [924, 315] width 95 height 31
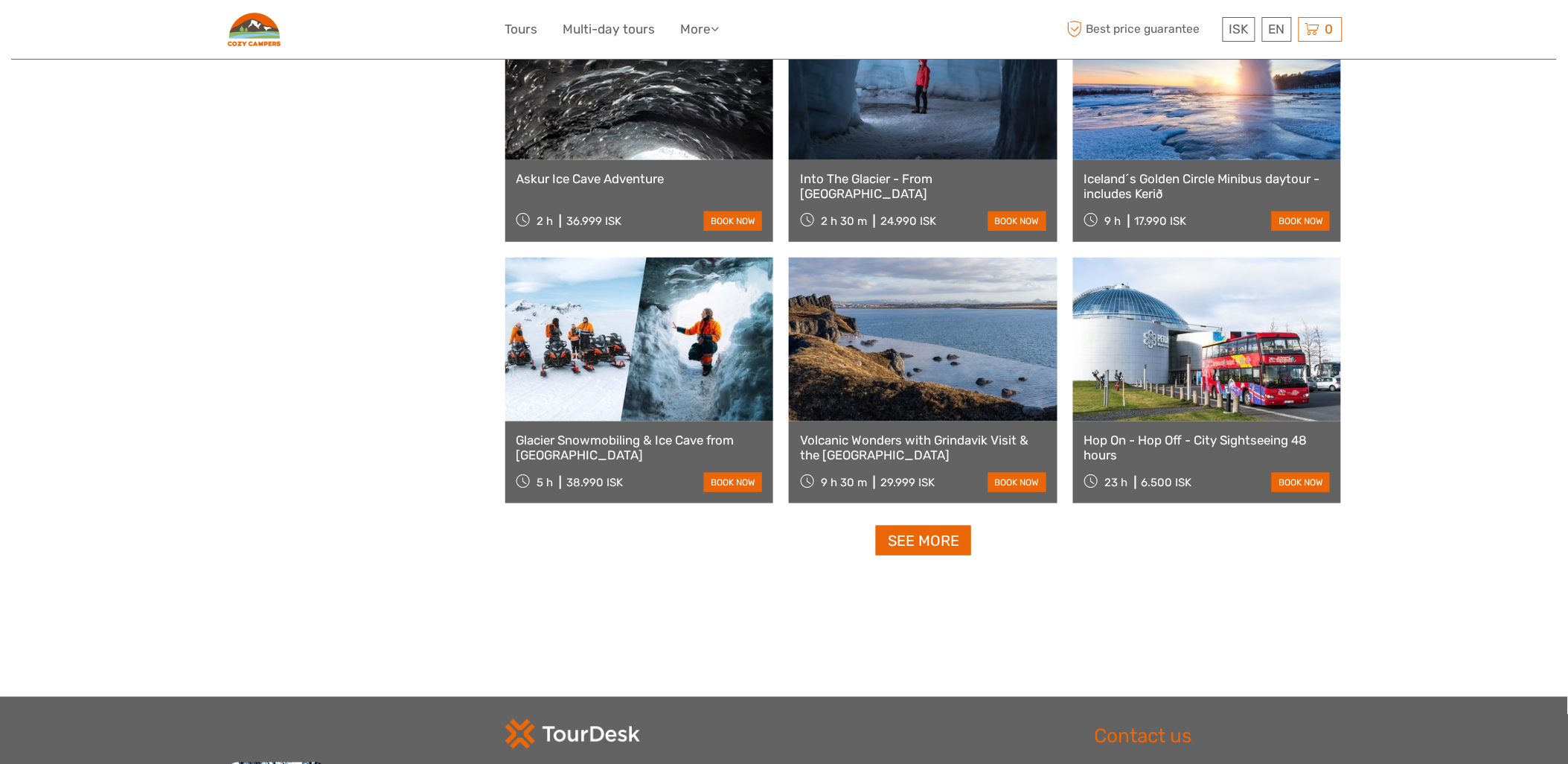
scroll to position [4406, 0]
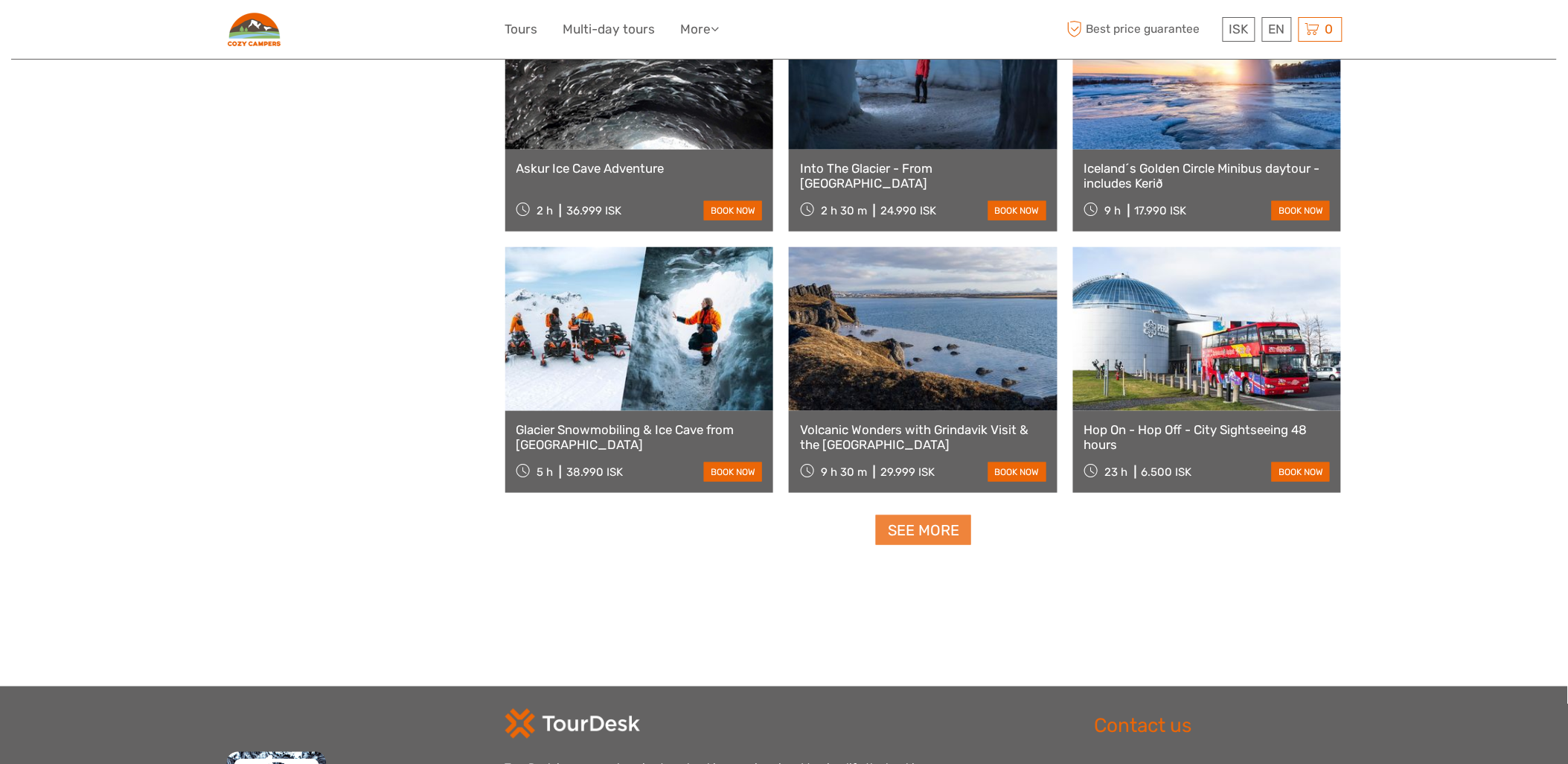
click at [918, 527] on link "See more" at bounding box center [924, 530] width 95 height 31
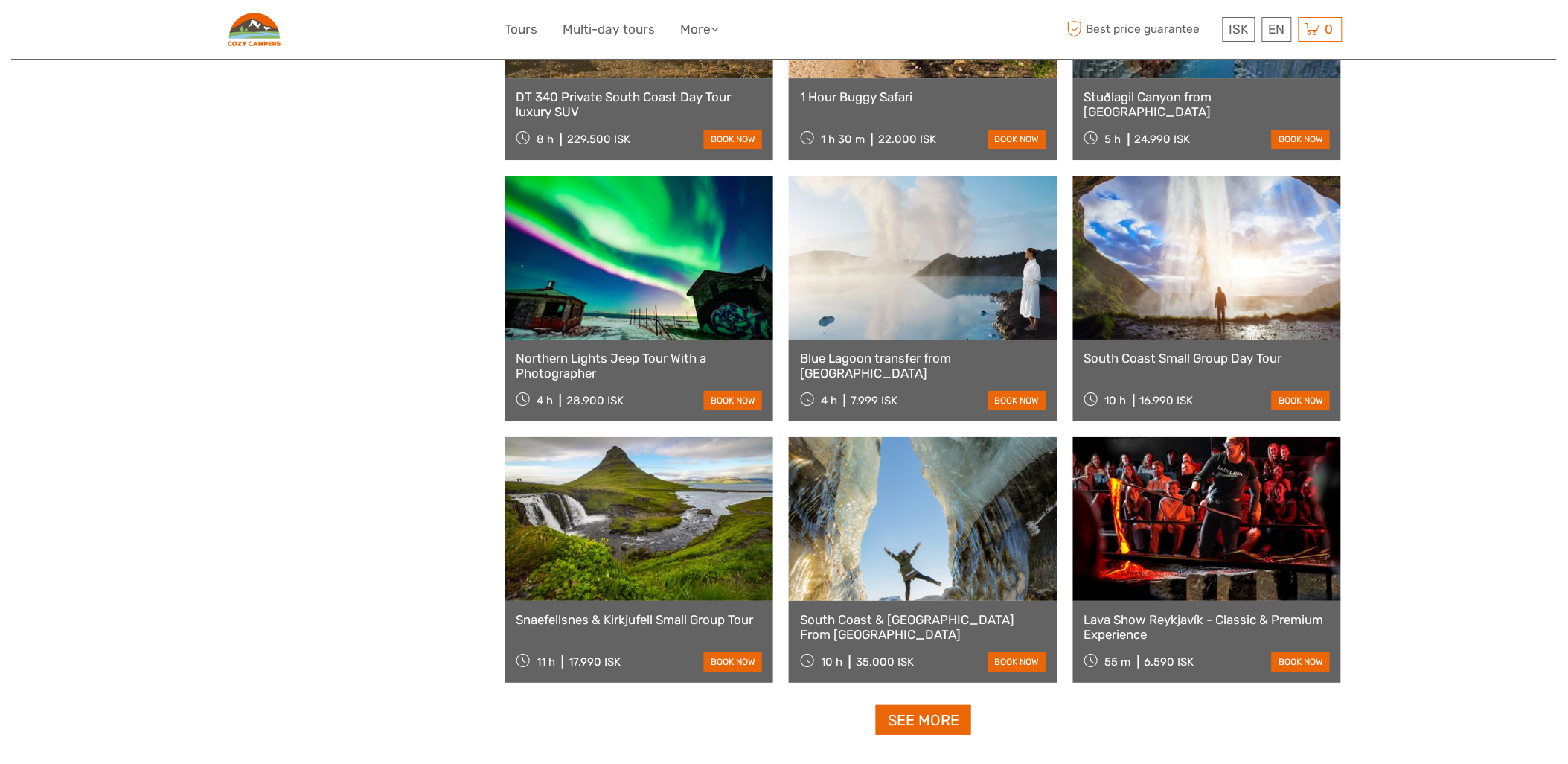
scroll to position [6061, 0]
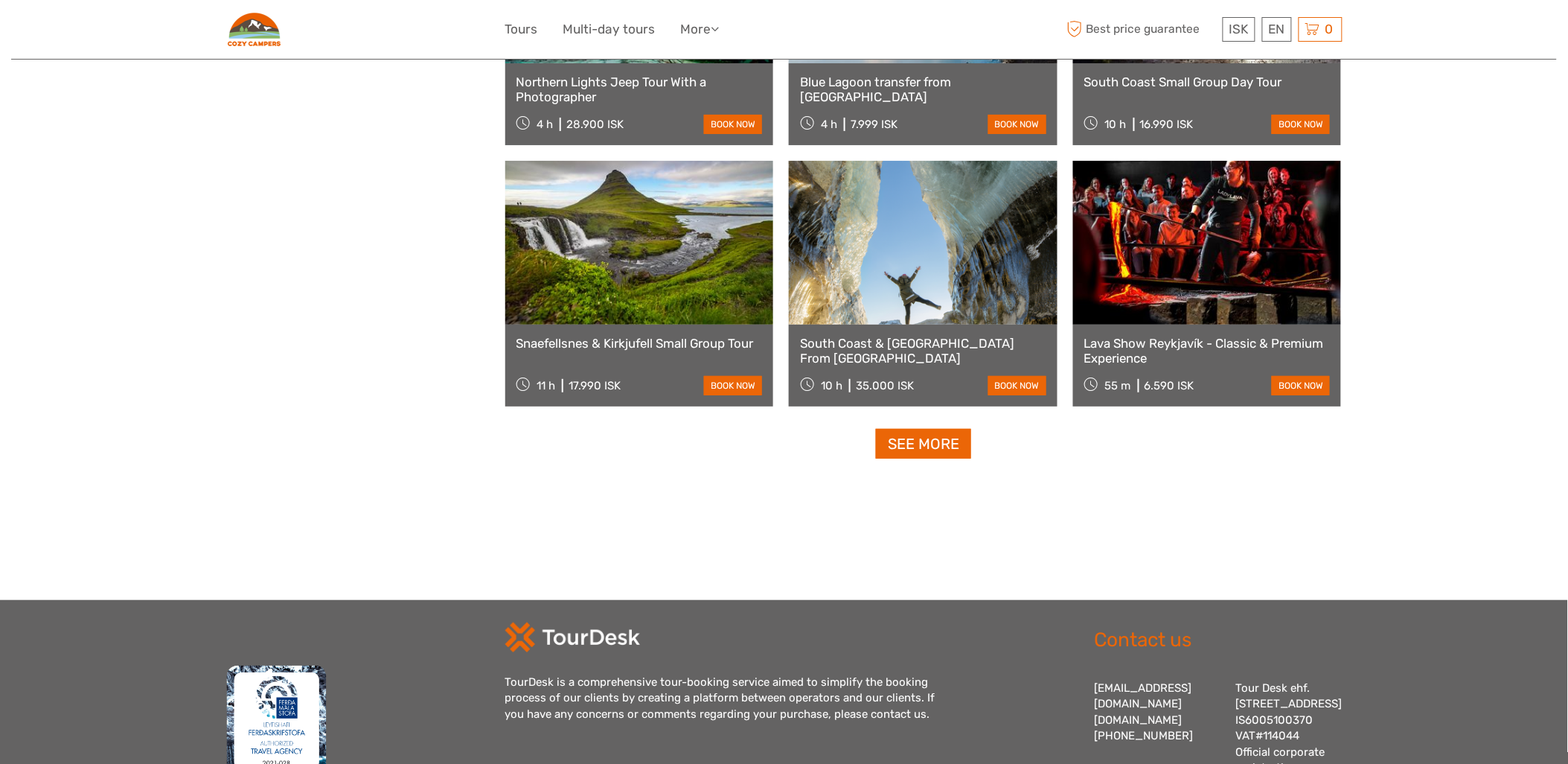
click at [936, 441] on link "See more" at bounding box center [924, 444] width 95 height 31
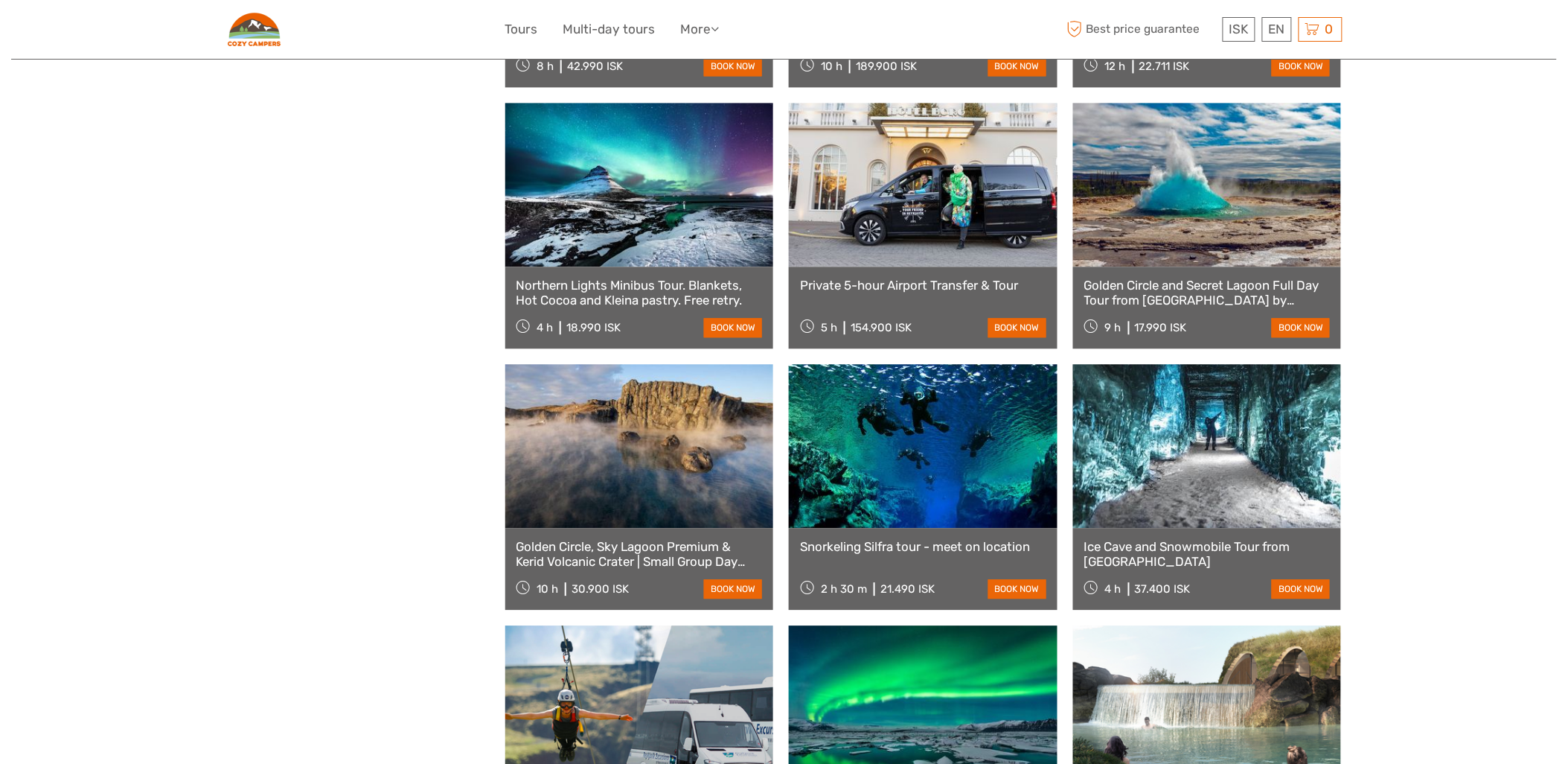
scroll to position [7439, 0]
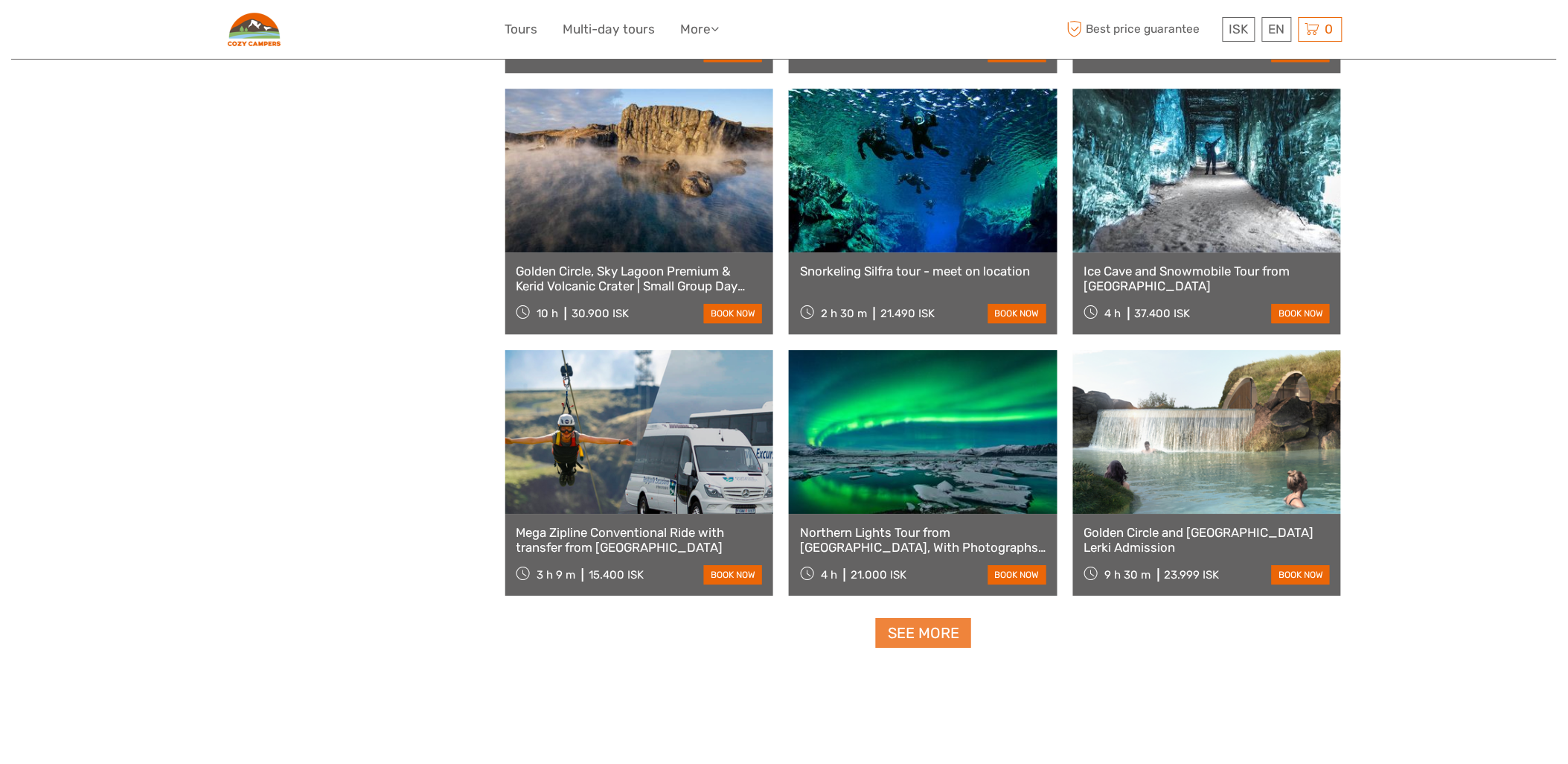
click at [945, 636] on link "See more" at bounding box center [924, 633] width 95 height 31
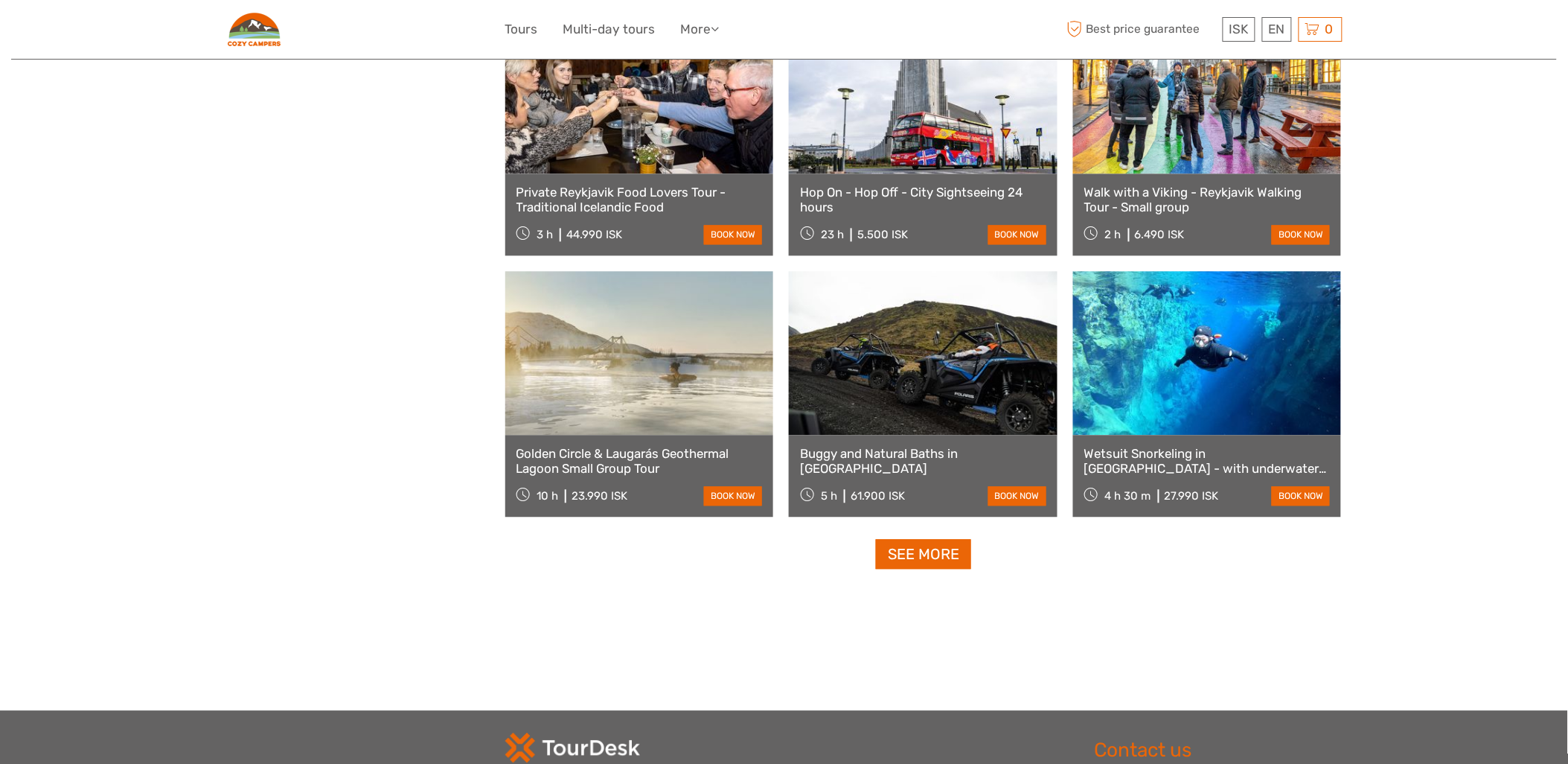
scroll to position [9095, 0]
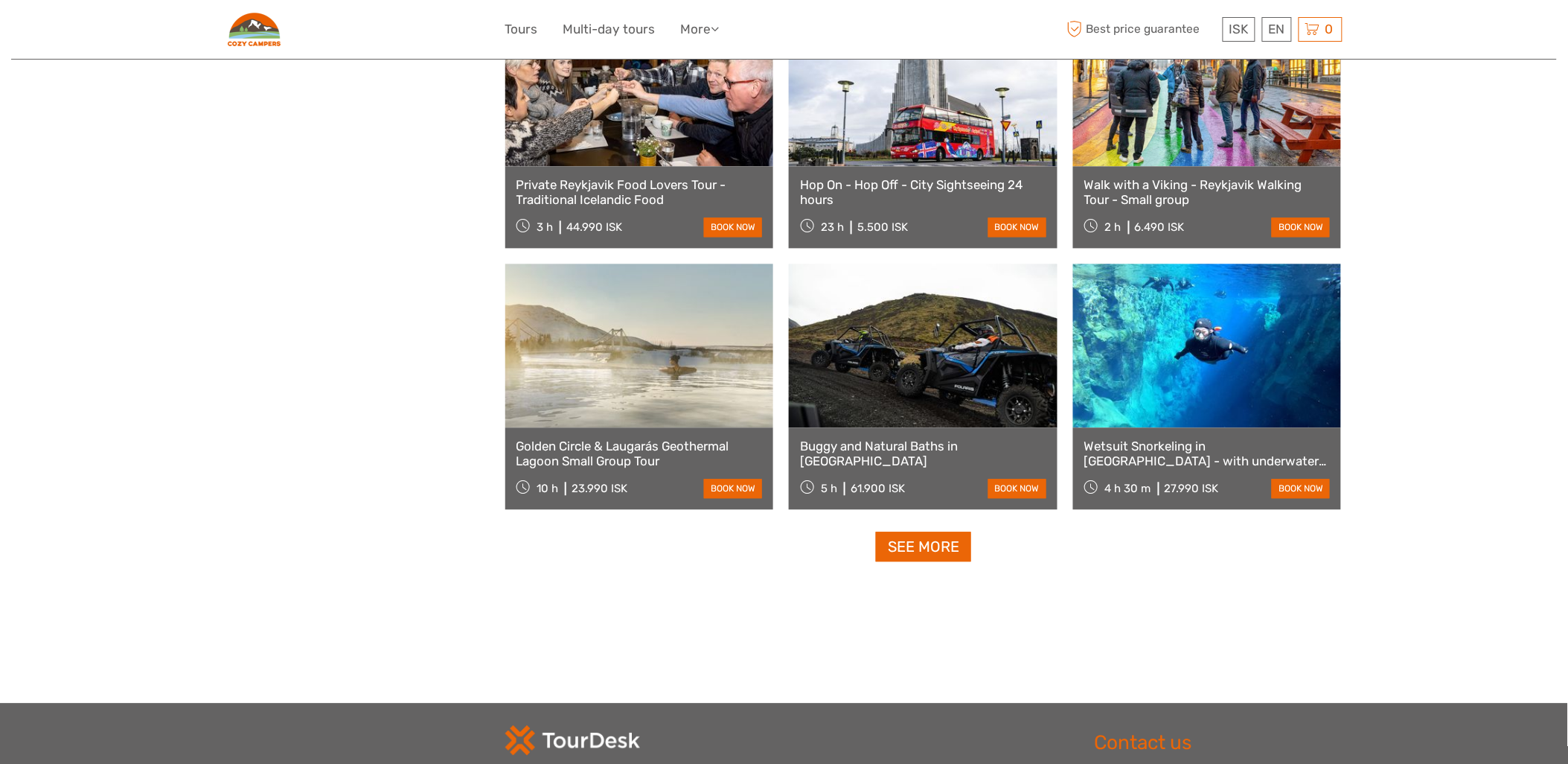
click at [933, 557] on link "See more" at bounding box center [924, 546] width 95 height 31
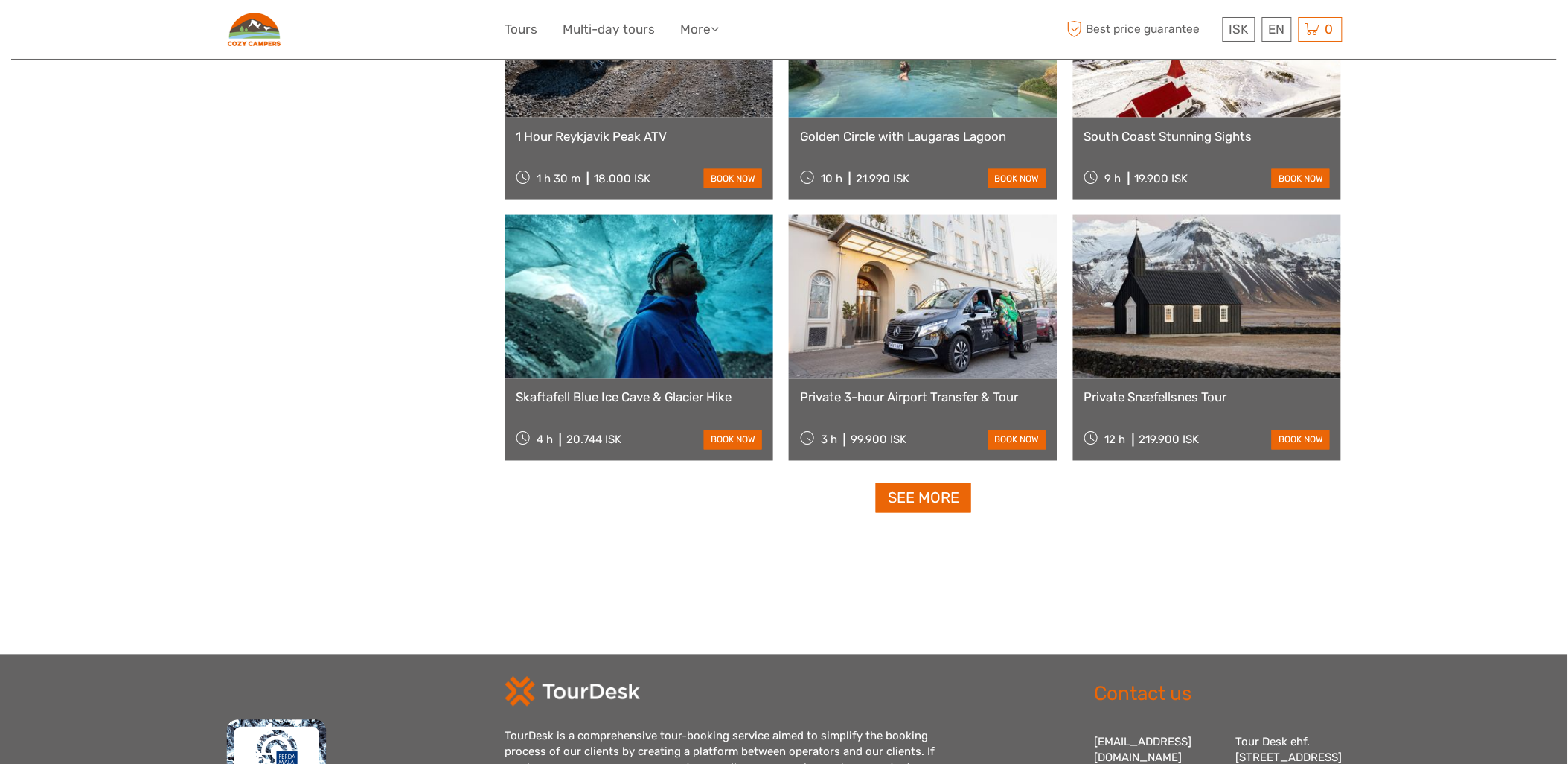
scroll to position [10750, 0]
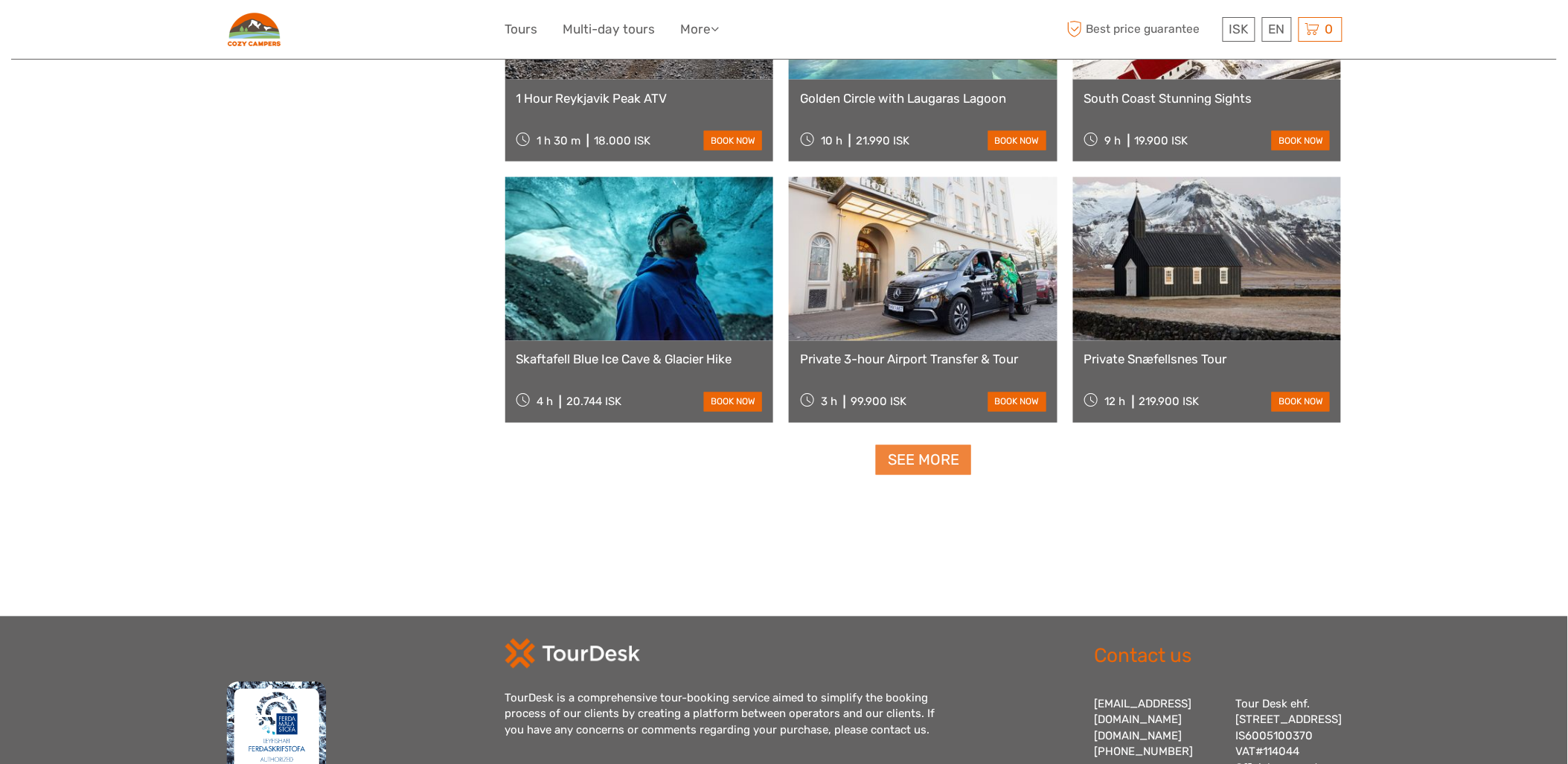
click at [917, 467] on link "See more" at bounding box center [924, 460] width 95 height 31
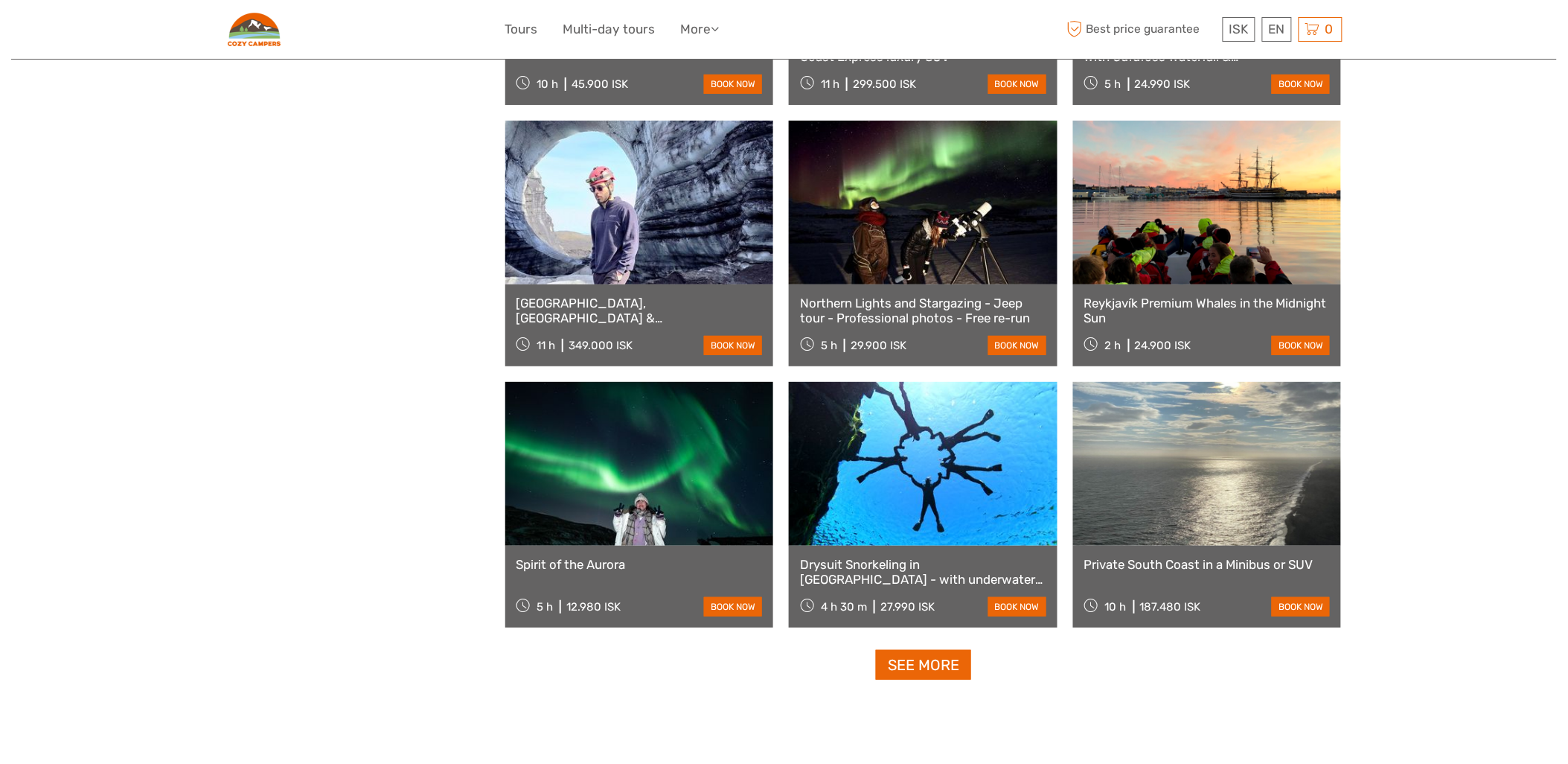
scroll to position [12129, 0]
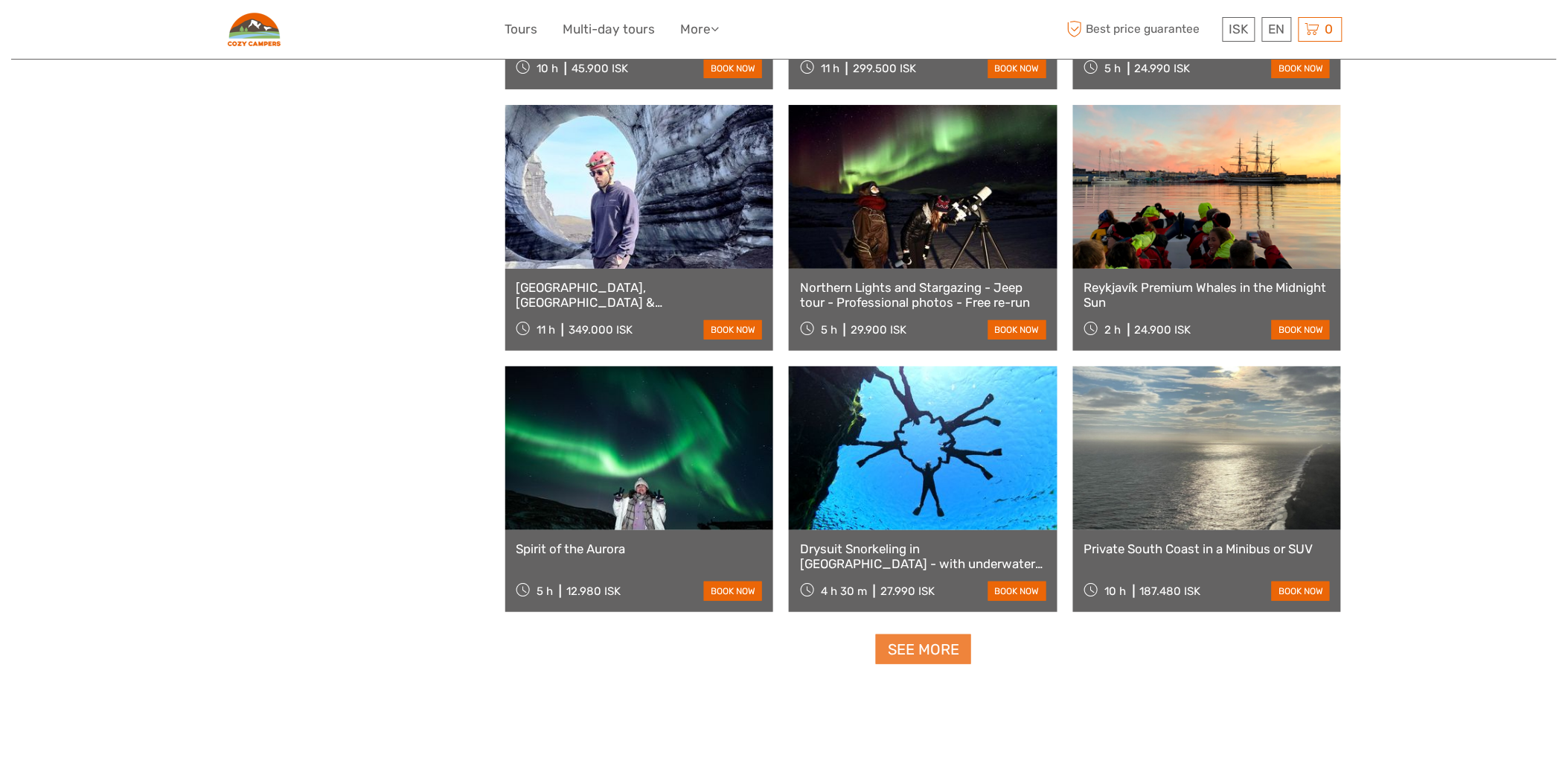
click at [940, 637] on link "See more" at bounding box center [924, 649] width 95 height 31
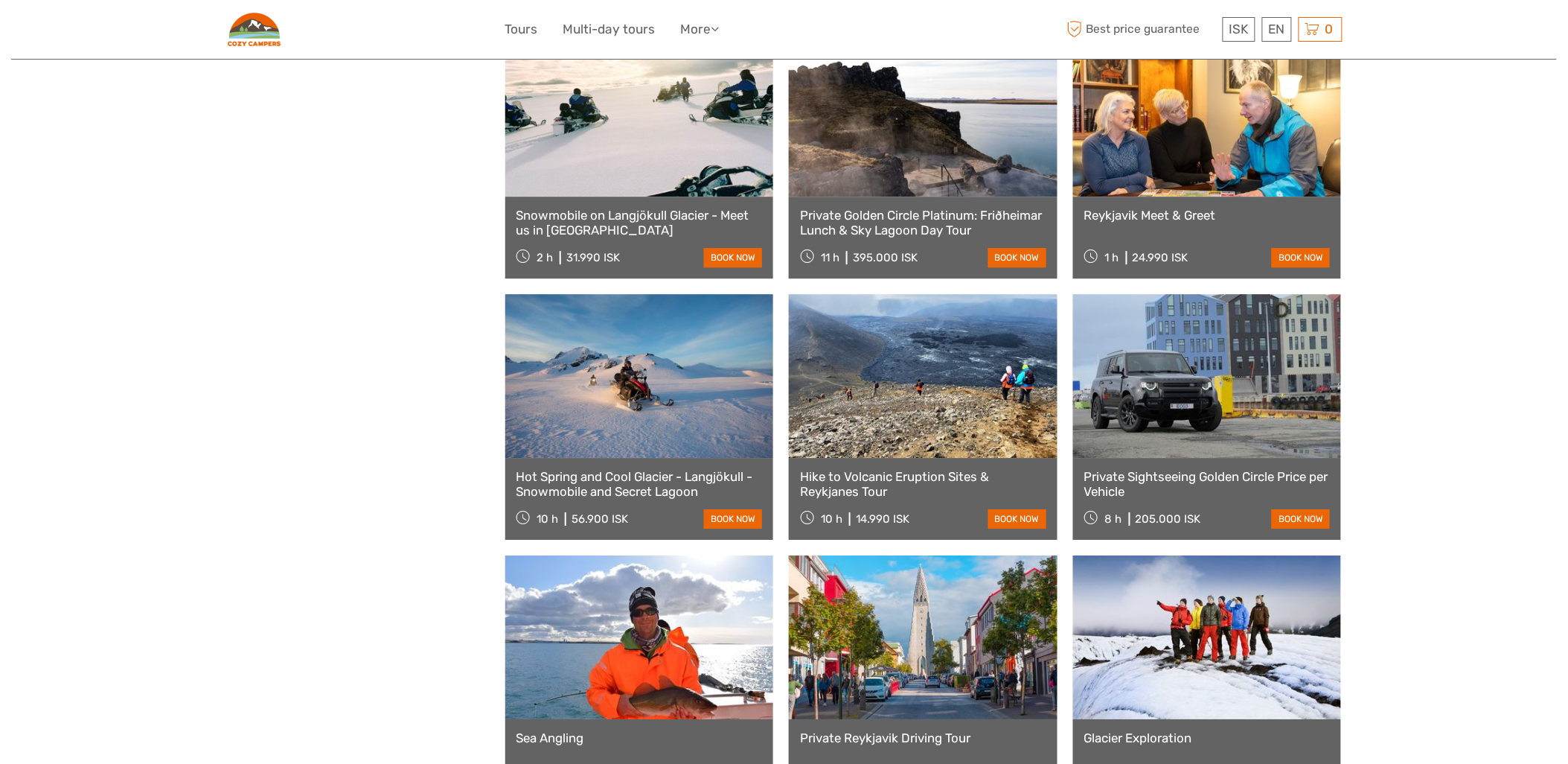
scroll to position [13783, 0]
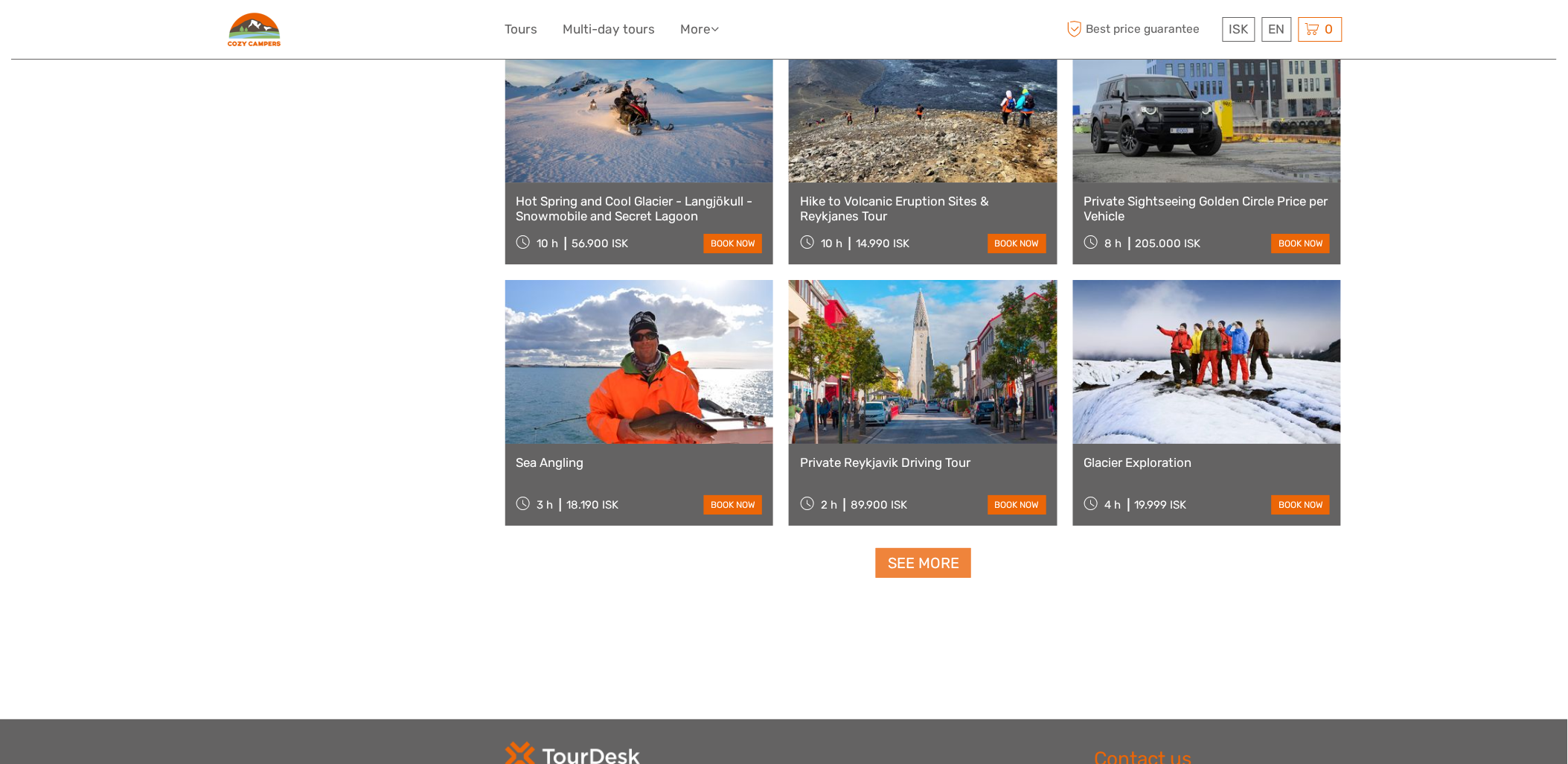
click at [911, 570] on link "See more" at bounding box center [924, 563] width 95 height 31
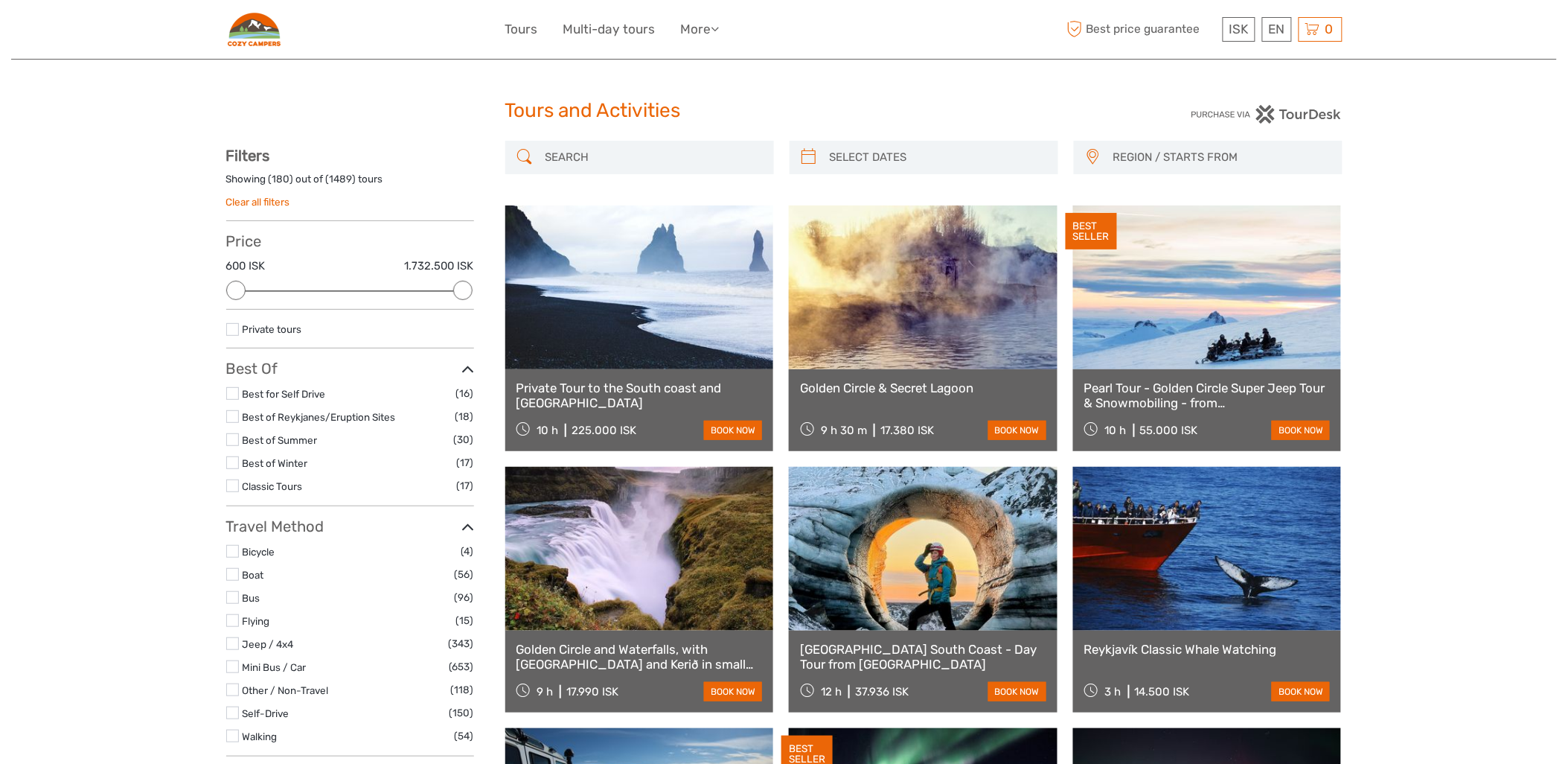
scroll to position [0, 0]
